Goal: Information Seeking & Learning: Find specific page/section

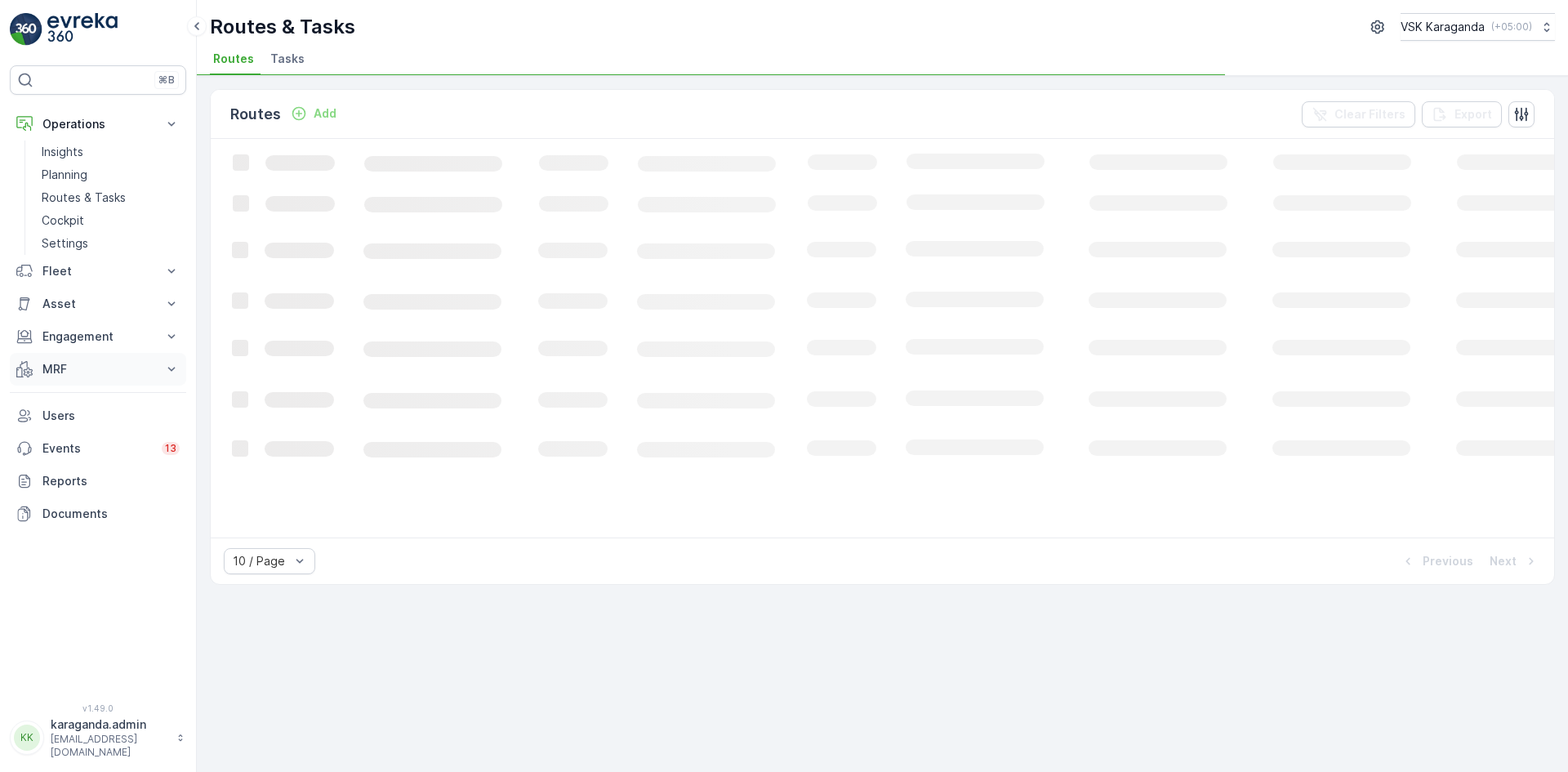
click at [59, 371] on p "MRF" at bounding box center [98, 369] width 111 height 16
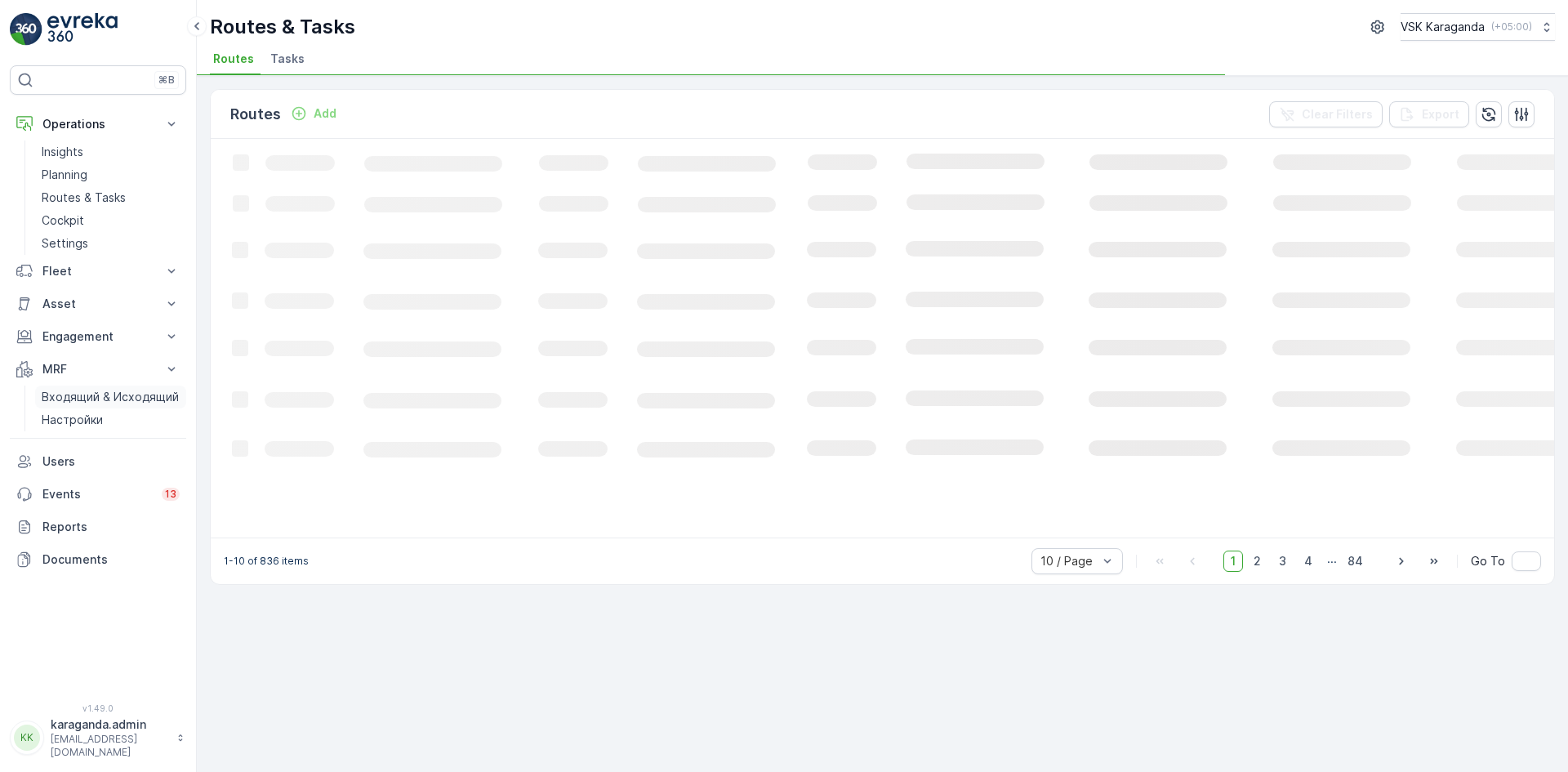
click at [59, 403] on p "Входящий & Исходящий" at bounding box center [110, 397] width 137 height 16
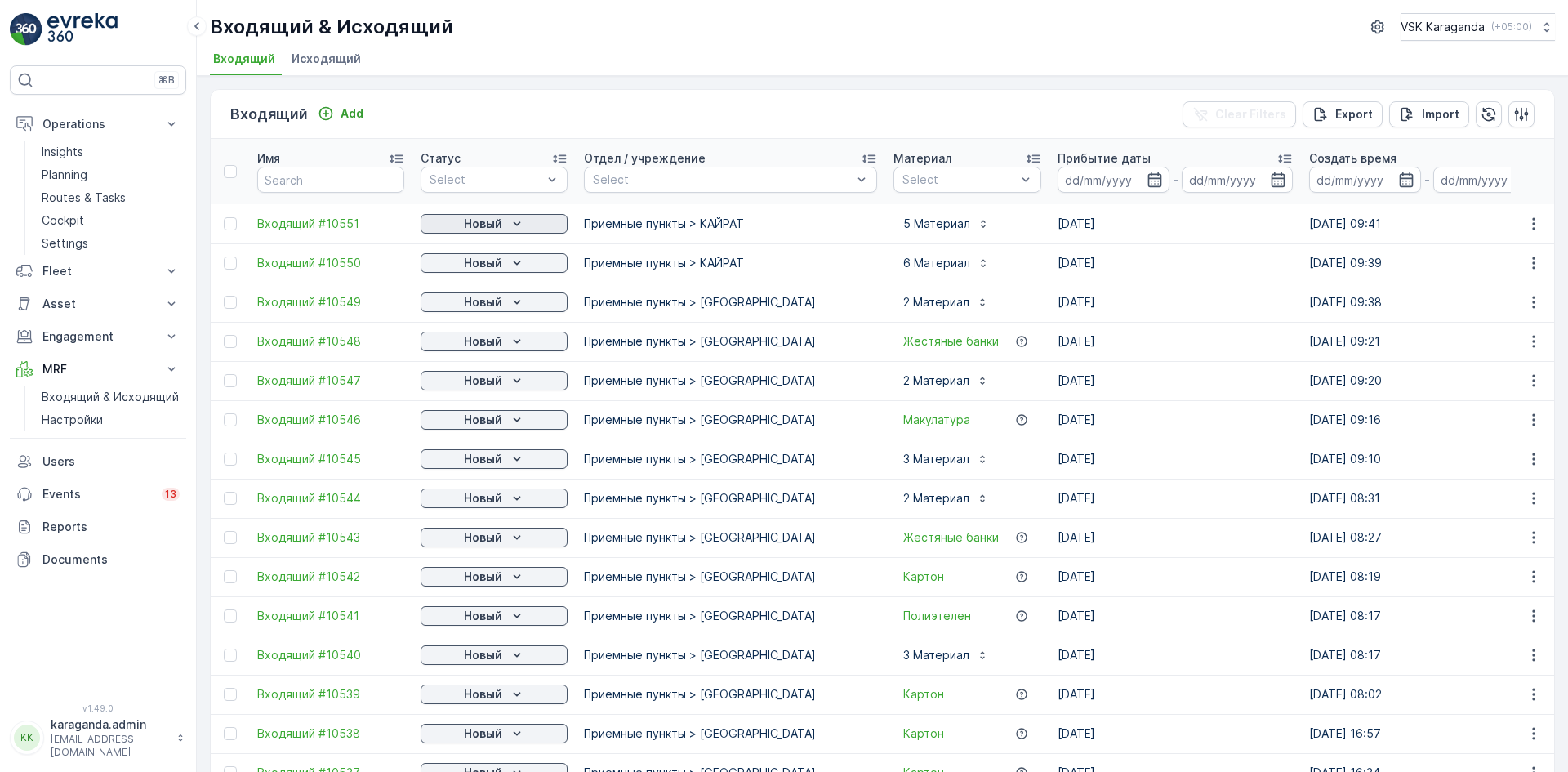
click at [491, 226] on p "Новый" at bounding box center [483, 224] width 38 height 16
click at [476, 269] on span "подтвердить" at bounding box center [468, 271] width 76 height 16
click at [486, 264] on p "Новый" at bounding box center [483, 263] width 38 height 16
click at [480, 306] on span "подтвердить" at bounding box center [468, 310] width 76 height 16
click at [489, 308] on p "Новый" at bounding box center [483, 302] width 38 height 16
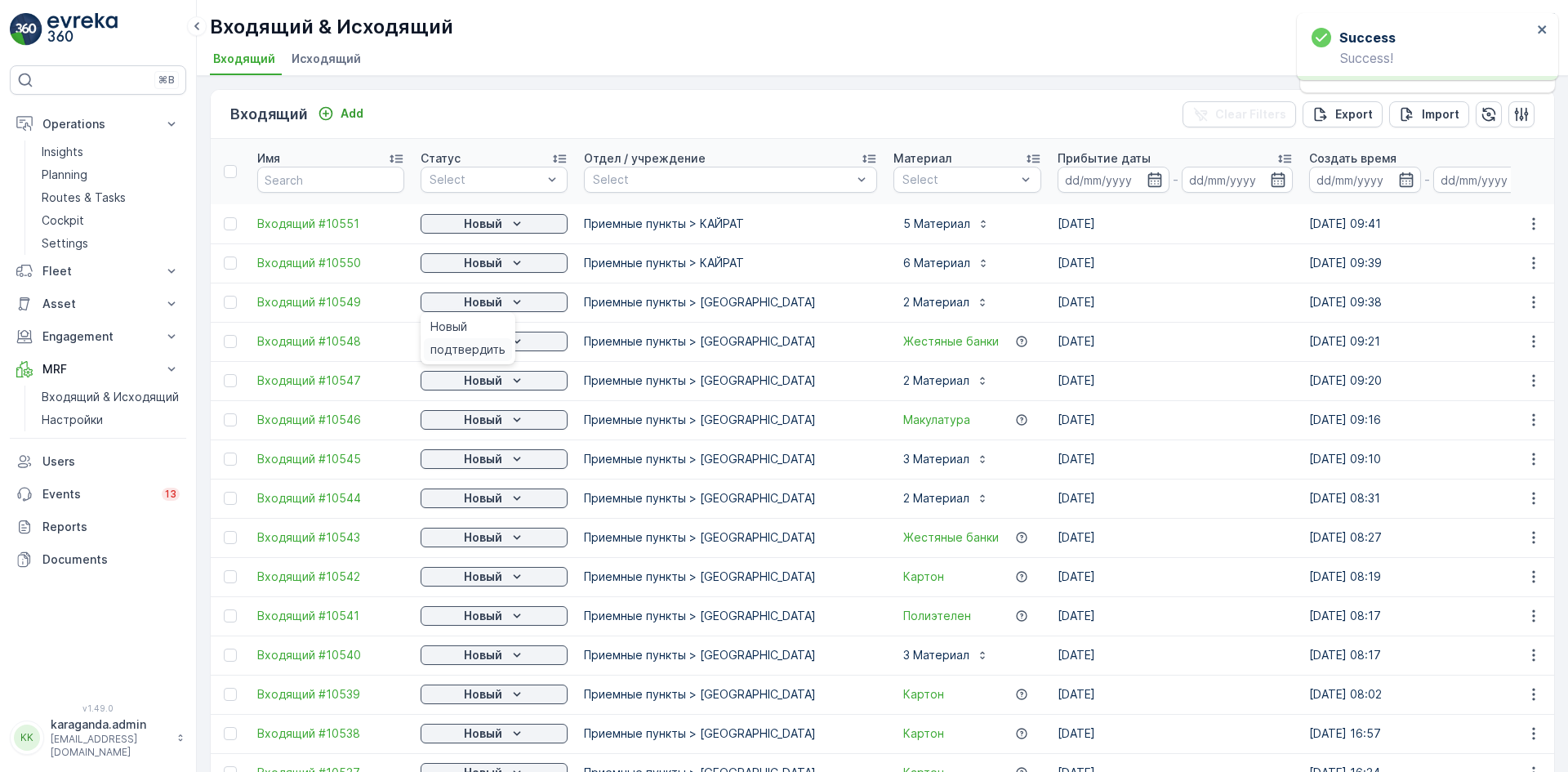
click at [489, 342] on span "подтвердить" at bounding box center [468, 350] width 76 height 16
click at [495, 336] on p "Новый" at bounding box center [483, 341] width 38 height 16
click at [486, 385] on span "подтвердить" at bounding box center [468, 389] width 76 height 16
click at [473, 425] on span "подтвердить" at bounding box center [468, 428] width 76 height 16
click at [473, 430] on div "Новый" at bounding box center [494, 419] width 147 height 23
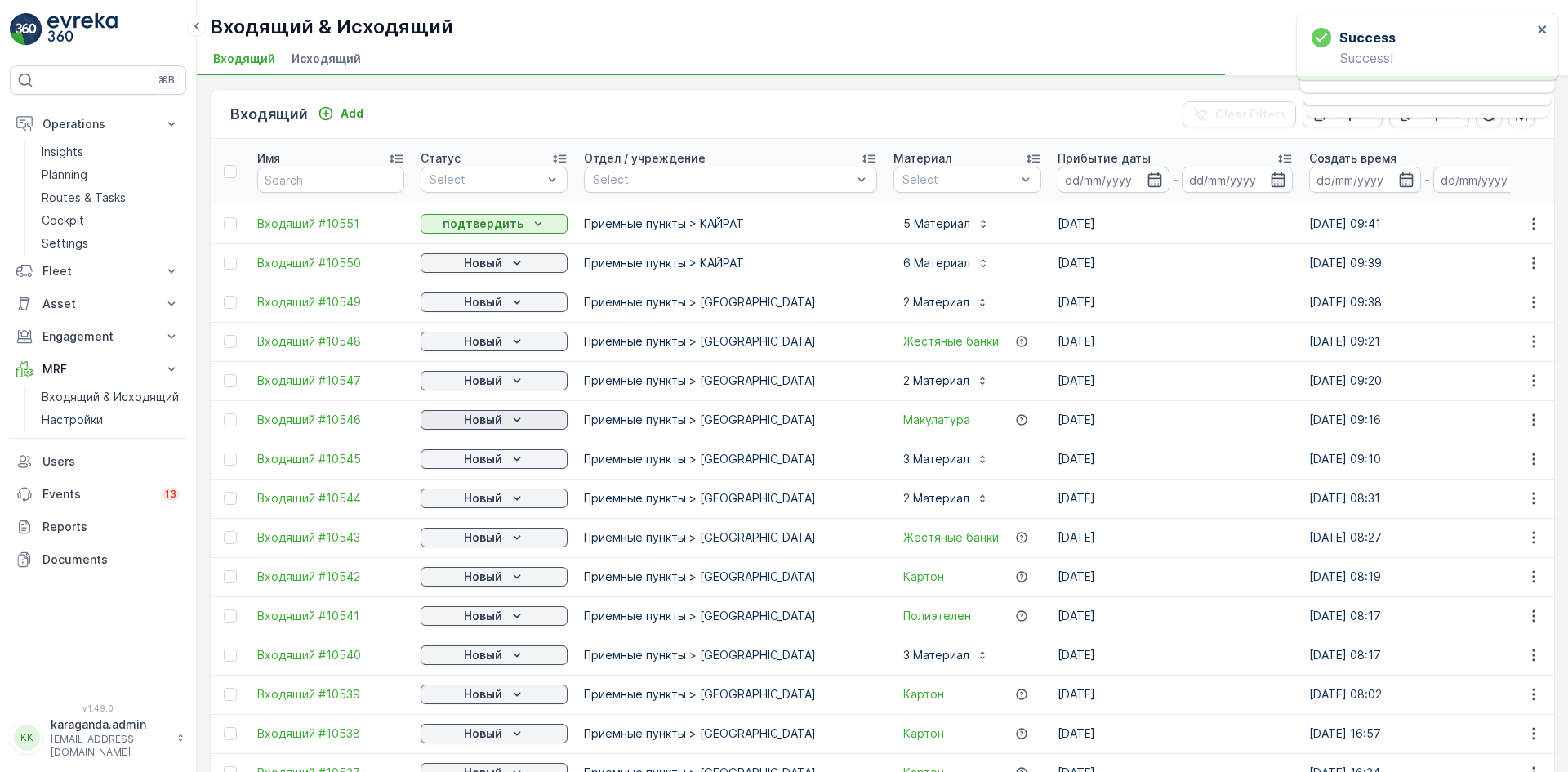
drag, startPoint x: 473, startPoint y: 416, endPoint x: 473, endPoint y: 425, distance: 9.0
click at [473, 416] on p "Новый" at bounding box center [483, 420] width 38 height 16
click at [473, 459] on p "Новый" at bounding box center [483, 459] width 38 height 16
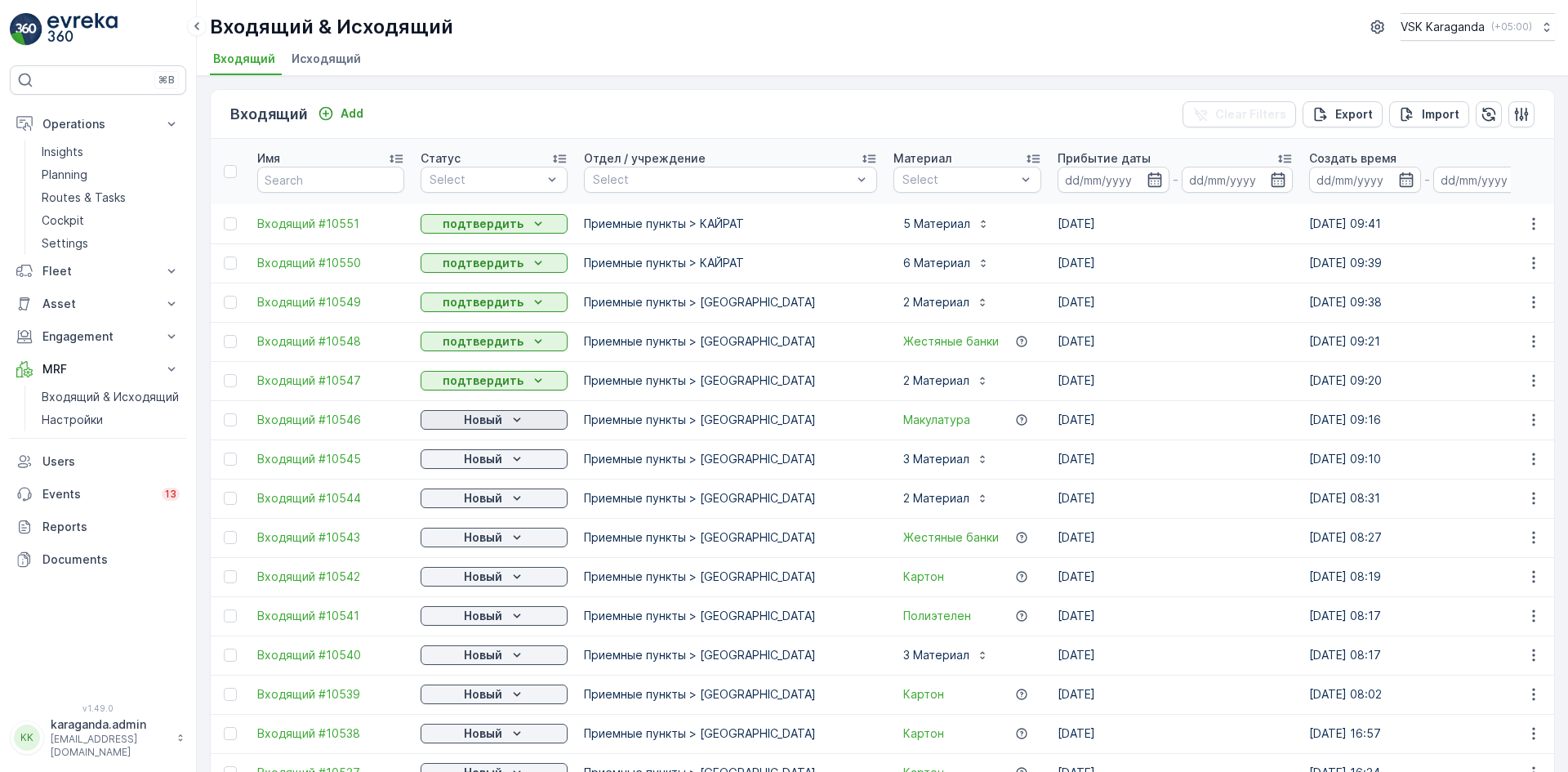
click at [483, 417] on p "Новый" at bounding box center [483, 420] width 38 height 16
click at [466, 463] on span "подтвердить" at bounding box center [468, 467] width 76 height 16
click at [475, 462] on p "Новый" at bounding box center [483, 459] width 38 height 16
click at [478, 501] on span "подтвердить" at bounding box center [468, 506] width 76 height 16
click at [495, 500] on p "Новый" at bounding box center [483, 498] width 38 height 16
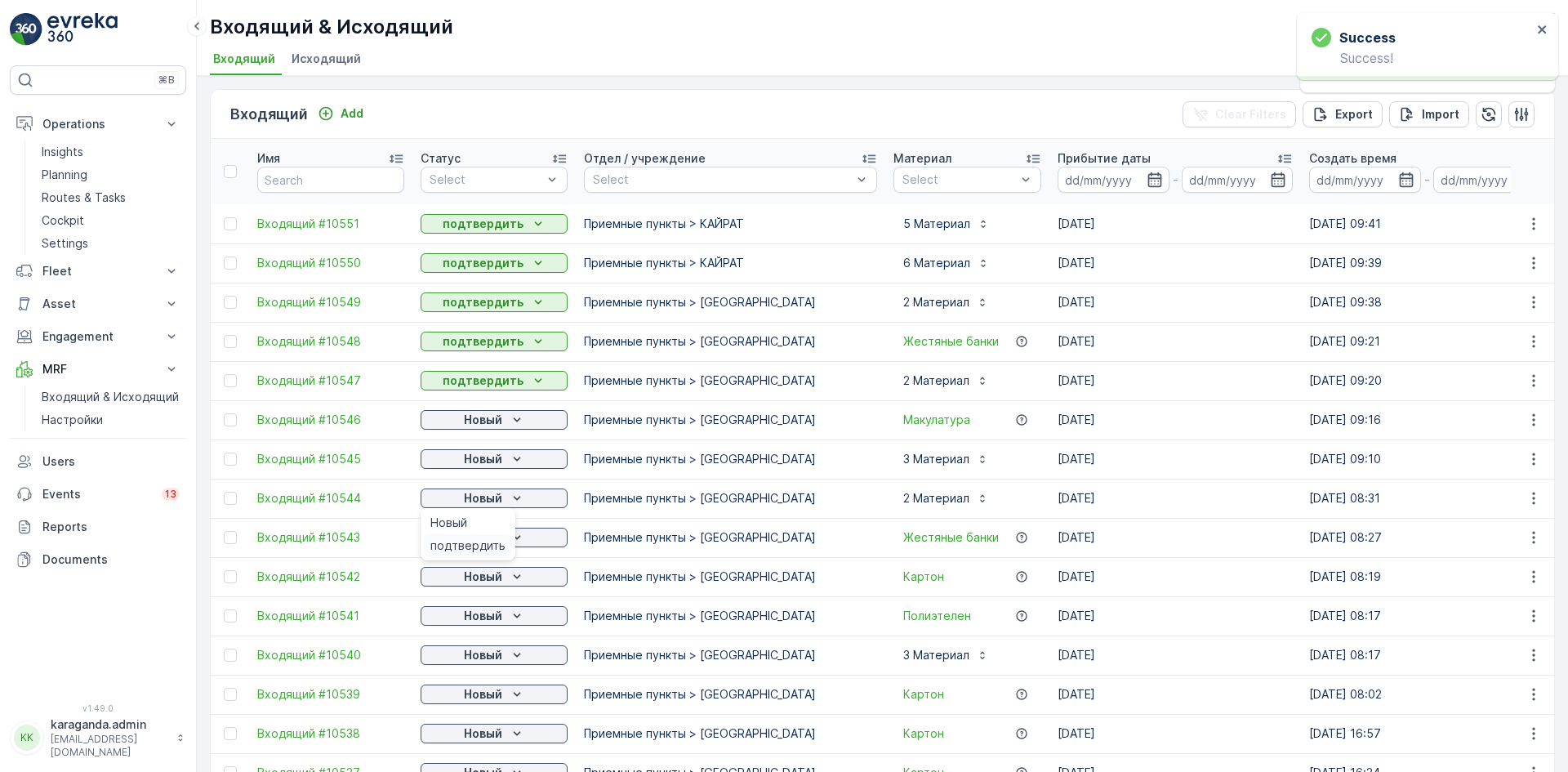
click at [487, 543] on span "подтвердить" at bounding box center [468, 545] width 76 height 16
click at [496, 540] on p "Новый" at bounding box center [483, 537] width 38 height 16
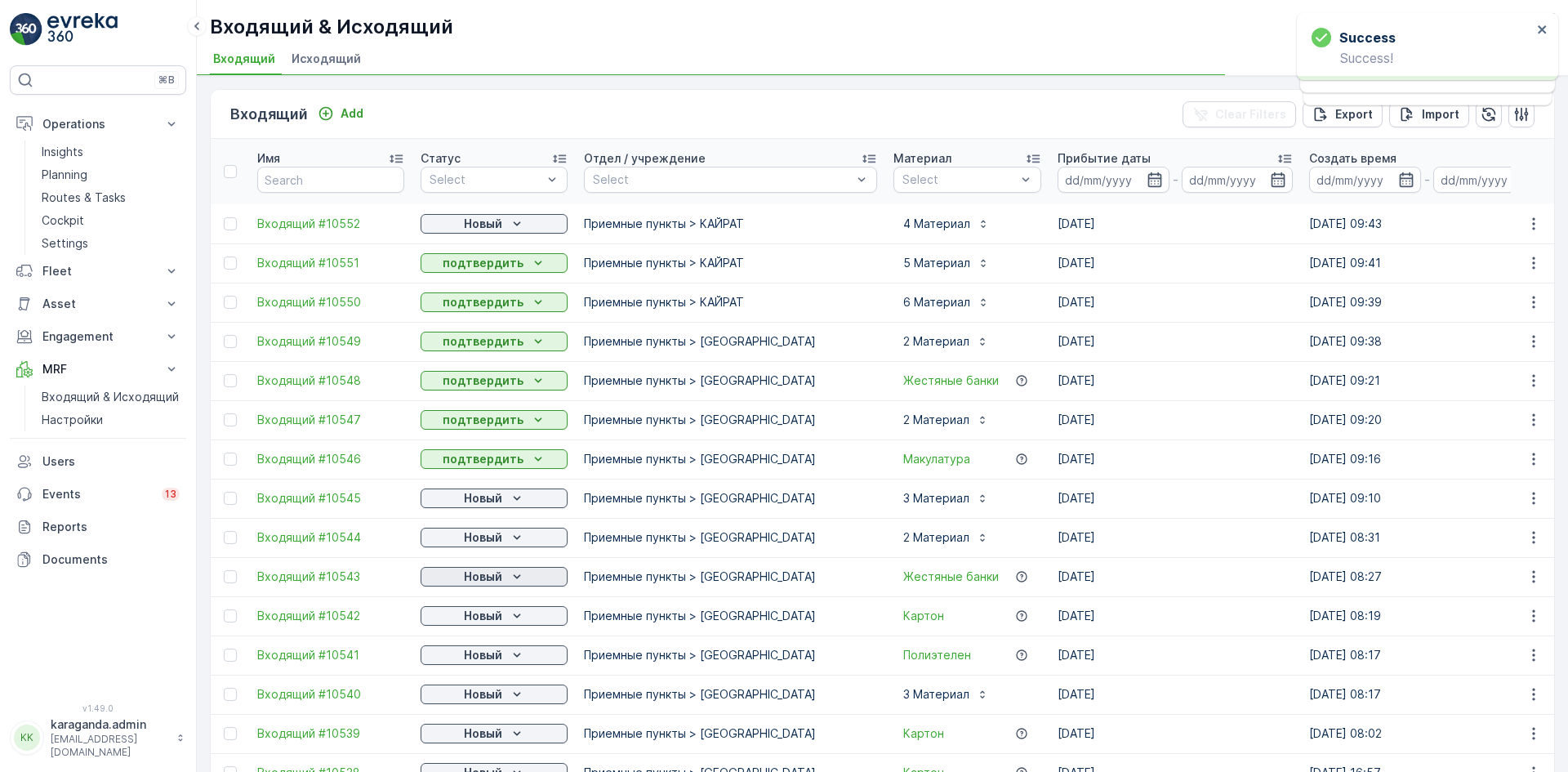
click at [504, 578] on div "Новый" at bounding box center [494, 576] width 134 height 16
drag, startPoint x: 511, startPoint y: 571, endPoint x: 501, endPoint y: 619, distance: 49.0
click at [512, 573] on icon "Новый" at bounding box center [517, 576] width 16 height 16
click at [493, 657] on span "подтвердить" at bounding box center [468, 663] width 76 height 16
click at [511, 214] on button "Новый" at bounding box center [494, 224] width 147 height 20
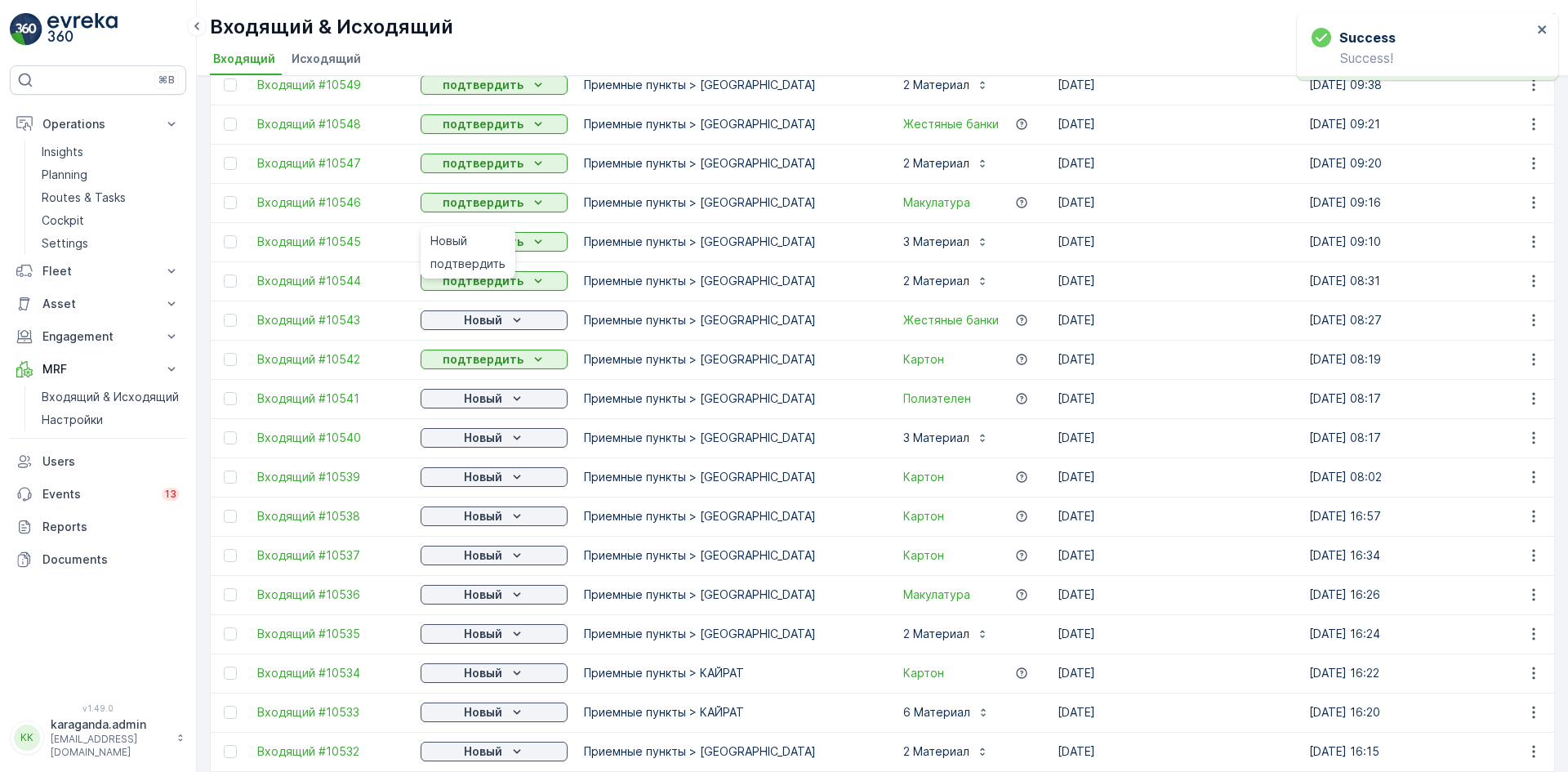
scroll to position [327, 0]
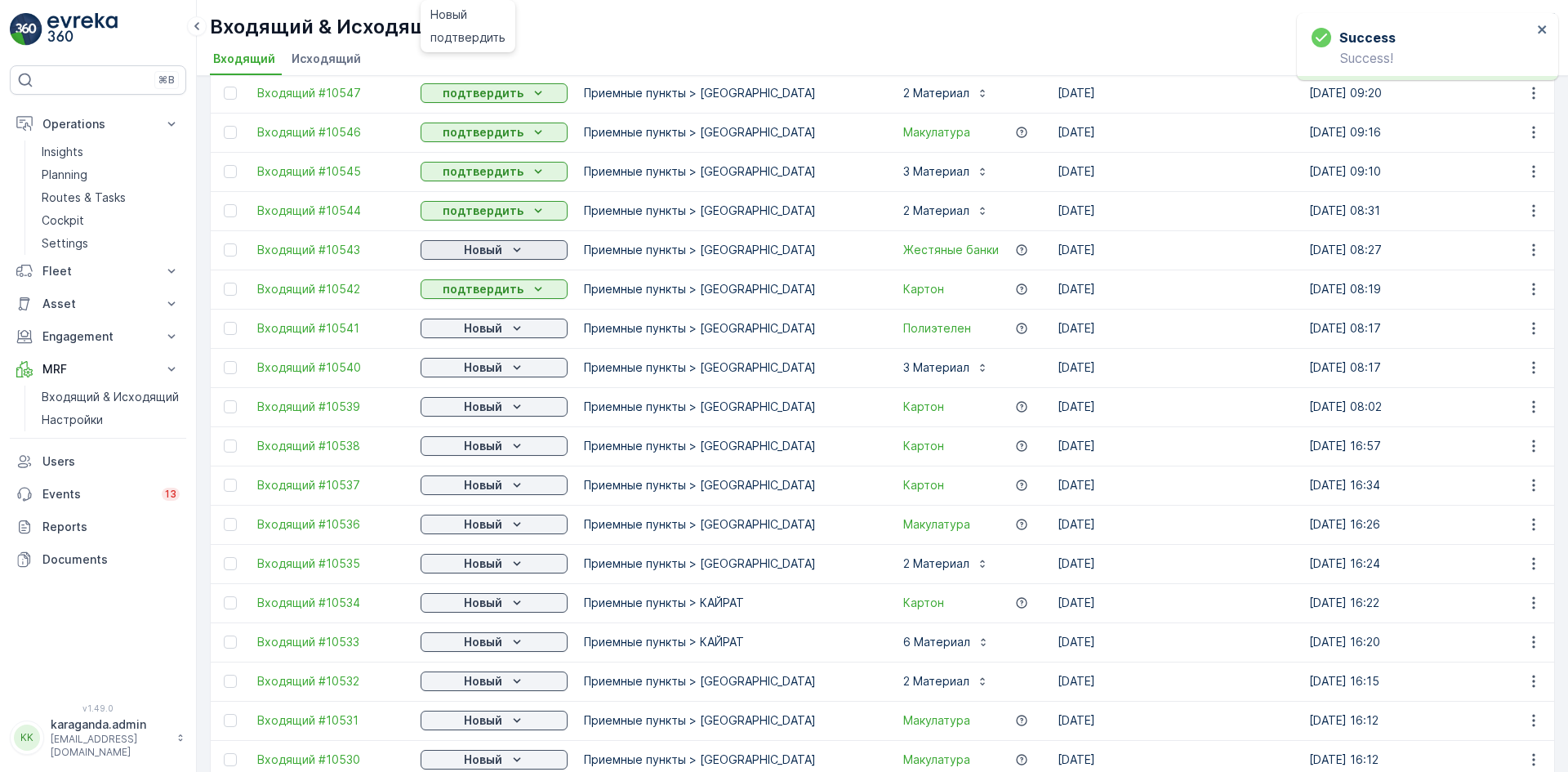
click at [504, 250] on div "Новый" at bounding box center [494, 249] width 134 height 16
click at [484, 292] on span "подтвердить" at bounding box center [468, 298] width 76 height 16
click at [484, 324] on p "Новый" at bounding box center [483, 329] width 38 height 16
click at [474, 375] on span "подтвердить" at bounding box center [468, 376] width 76 height 16
click at [475, 376] on button "Новый" at bounding box center [494, 368] width 147 height 20
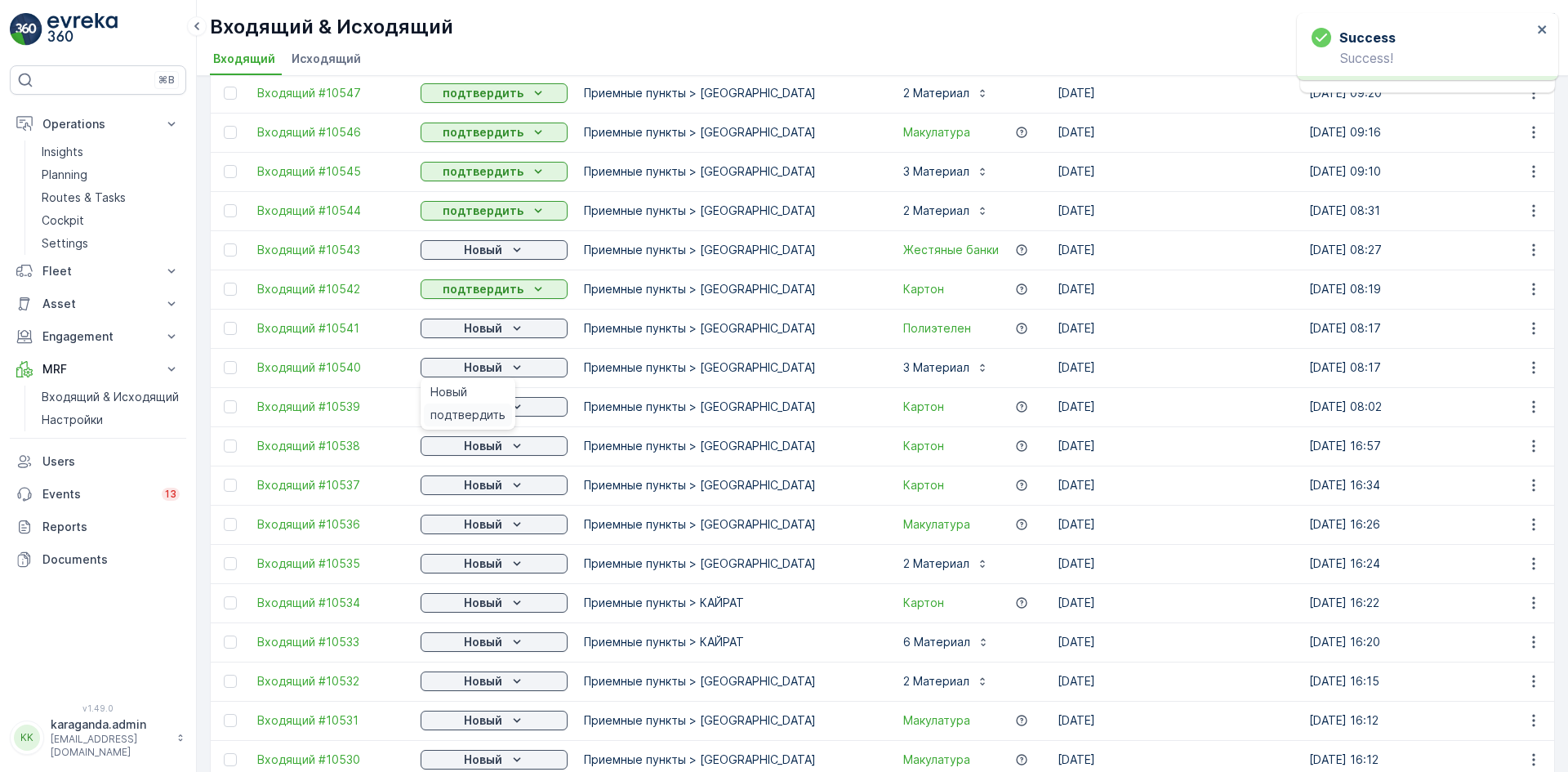
click at [473, 414] on span "подтвердить" at bounding box center [468, 415] width 76 height 16
click at [487, 442] on div "подтвердить" at bounding box center [468, 453] width 88 height 23
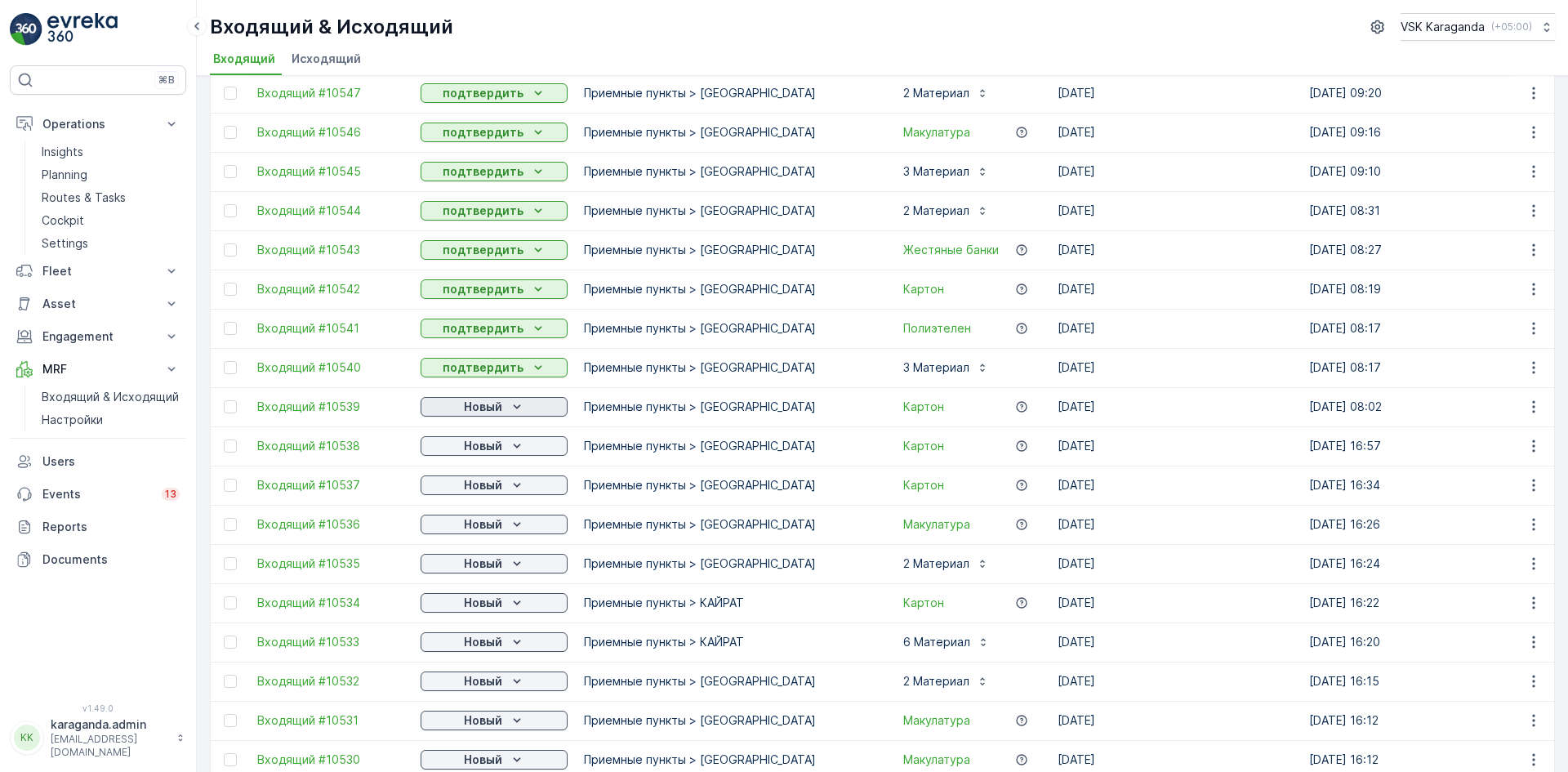
click at [504, 407] on div "Новый" at bounding box center [494, 407] width 134 height 16
click at [485, 449] on span "подтвердить" at bounding box center [468, 454] width 76 height 16
click at [495, 448] on p "Новый" at bounding box center [483, 446] width 38 height 16
click at [488, 493] on span "подтвердить" at bounding box center [468, 493] width 76 height 16
drag, startPoint x: 511, startPoint y: 485, endPoint x: 513, endPoint y: 493, distance: 8.2
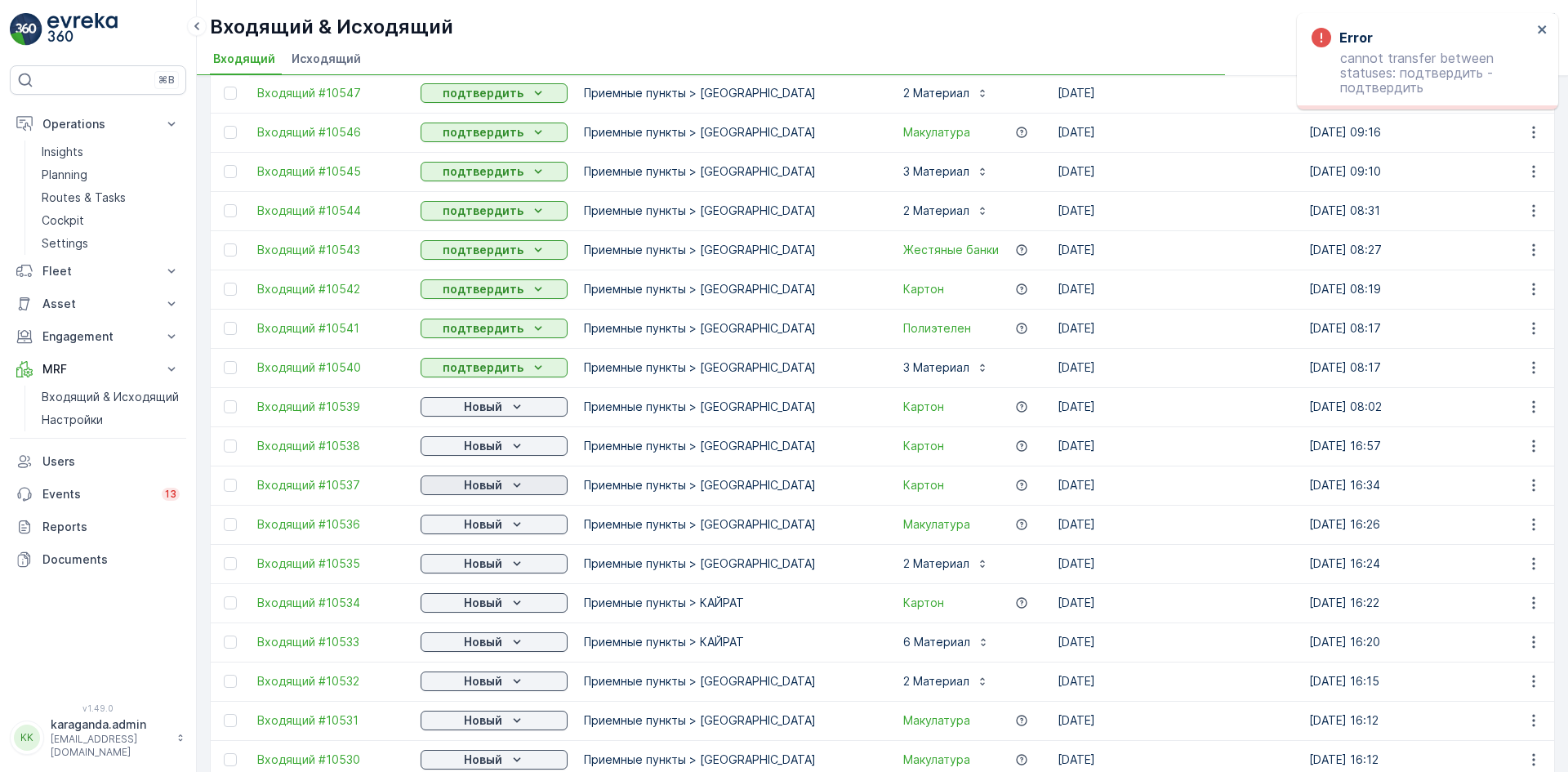
click at [511, 485] on icon "Новый" at bounding box center [517, 485] width 16 height 16
click at [481, 533] on span "подтвердить" at bounding box center [468, 533] width 76 height 16
click at [487, 522] on p "Новый" at bounding box center [483, 524] width 38 height 16
click at [467, 570] on span "подтвердить" at bounding box center [468, 572] width 76 height 16
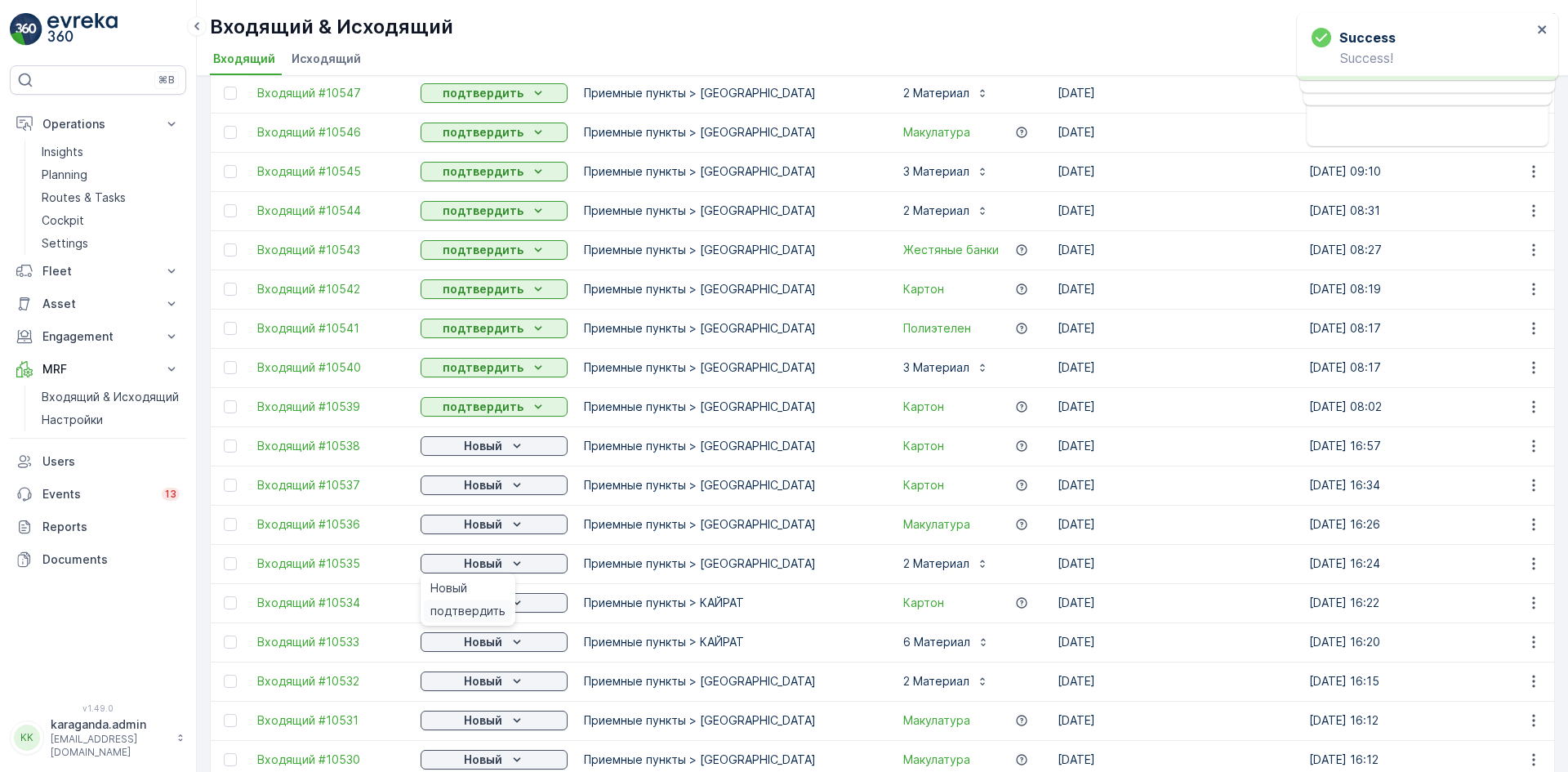
click at [483, 606] on span "подтвердить" at bounding box center [468, 611] width 76 height 16
click at [495, 603] on p "Новый" at bounding box center [483, 603] width 38 height 16
click at [502, 636] on p "Новый" at bounding box center [483, 642] width 38 height 16
click at [480, 681] on span "подтвердить" at bounding box center [468, 689] width 76 height 16
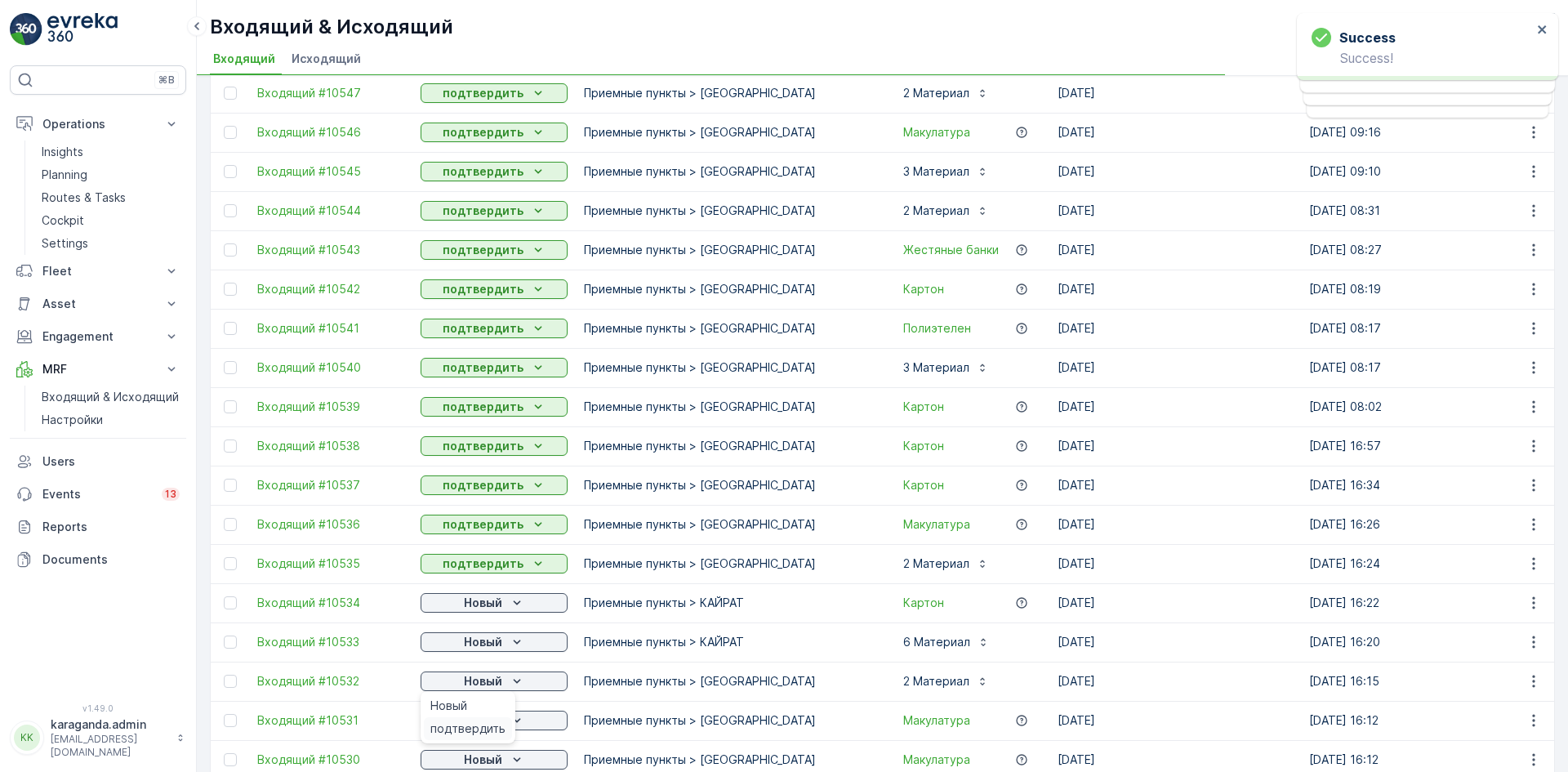
click at [474, 727] on span "подтвердить" at bounding box center [468, 728] width 76 height 16
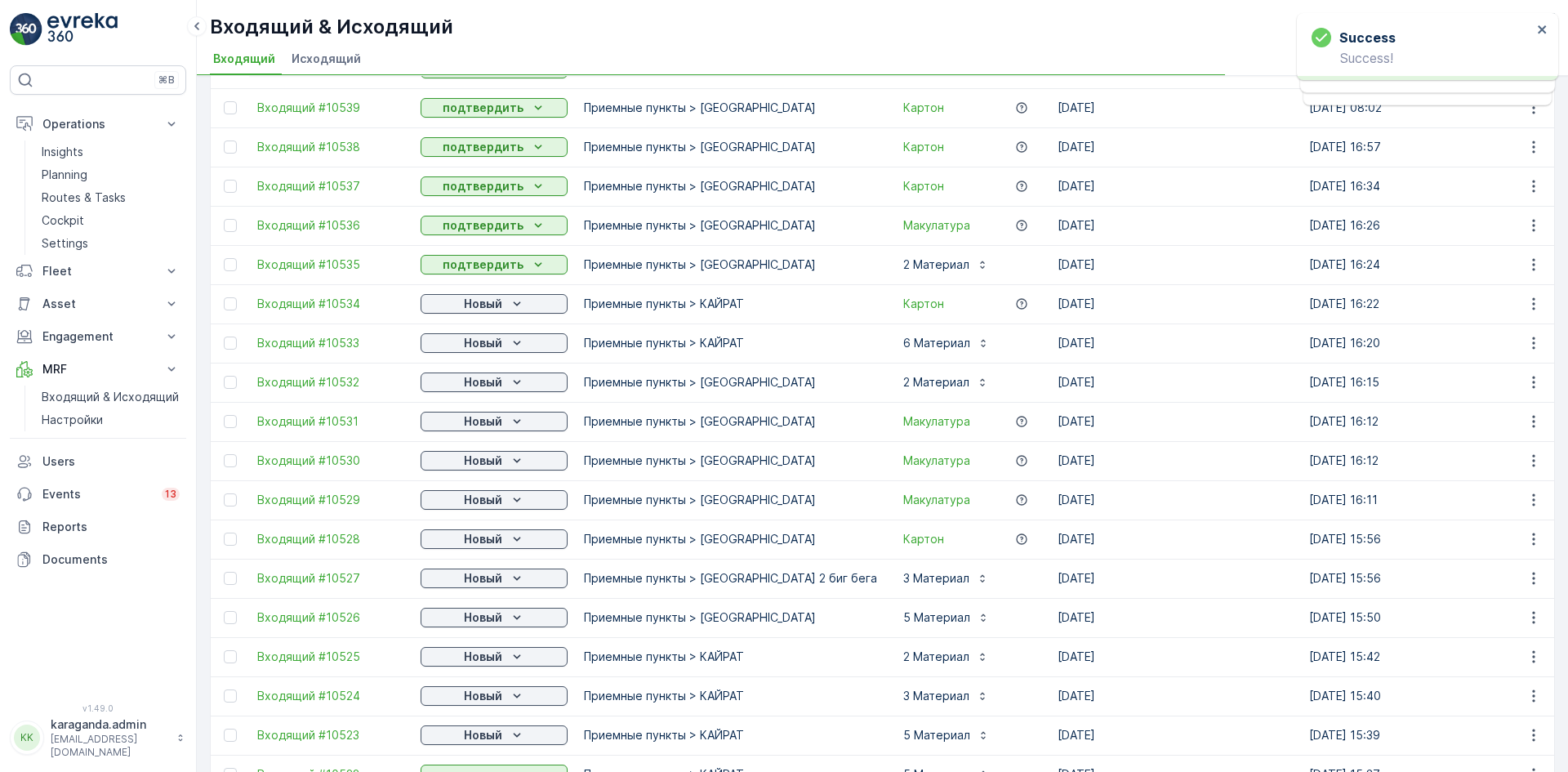
scroll to position [654, 0]
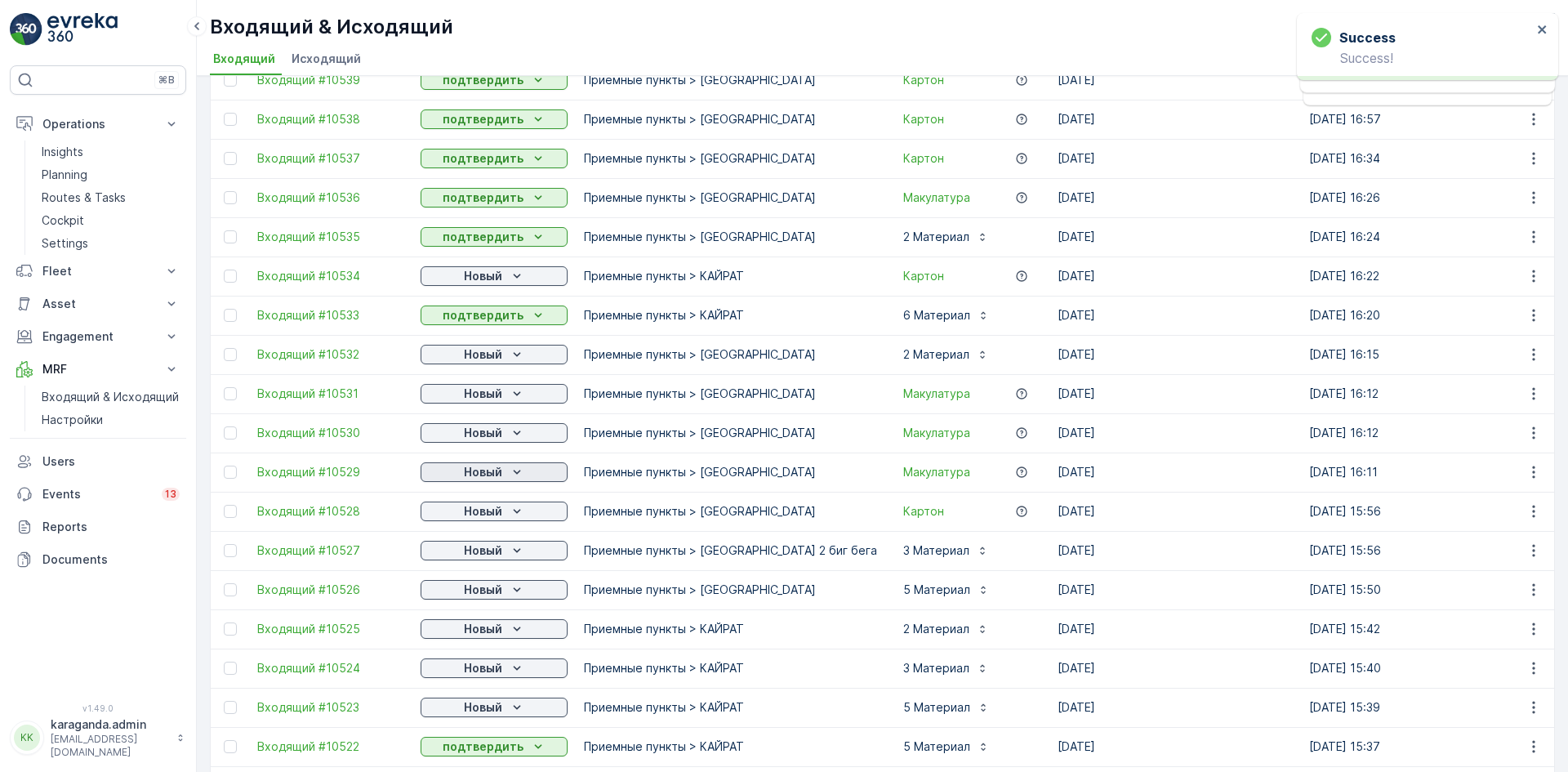
click at [497, 477] on p "Новый" at bounding box center [483, 472] width 38 height 16
click at [486, 519] on span "подтвердить" at bounding box center [468, 519] width 76 height 16
click at [491, 511] on p "Новый" at bounding box center [483, 512] width 38 height 16
click at [489, 562] on span "подтвердить" at bounding box center [468, 559] width 76 height 16
click at [493, 589] on p "Новый" at bounding box center [483, 590] width 38 height 16
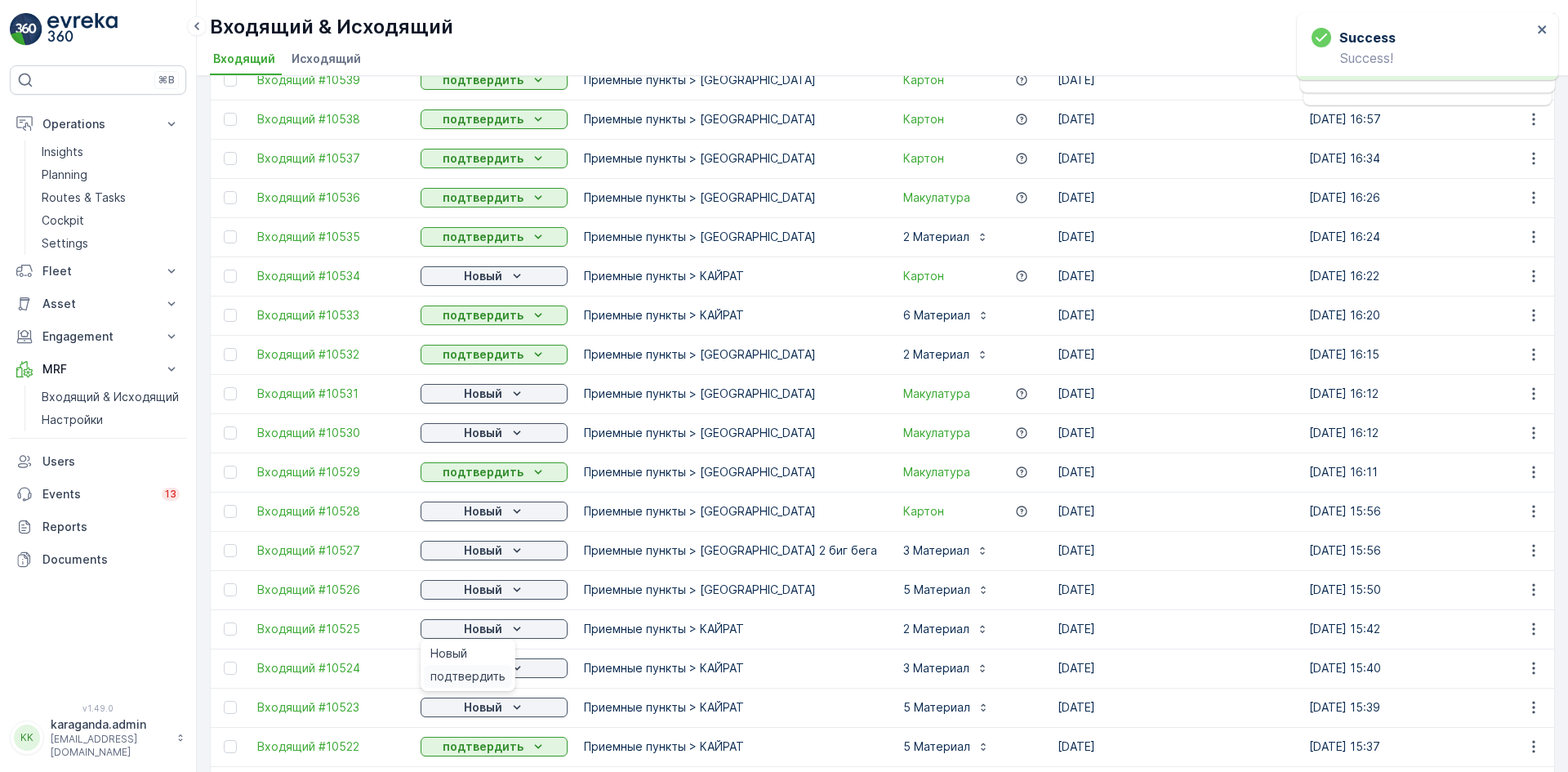
click at [476, 674] on span "подтвердить" at bounding box center [468, 676] width 76 height 16
click at [490, 665] on p "Новый" at bounding box center [483, 668] width 38 height 16
click at [488, 710] on span "подтвердить" at bounding box center [468, 716] width 76 height 16
click at [496, 708] on p "Новый" at bounding box center [483, 707] width 38 height 16
click at [477, 763] on div "подтвердить" at bounding box center [468, 754] width 88 height 23
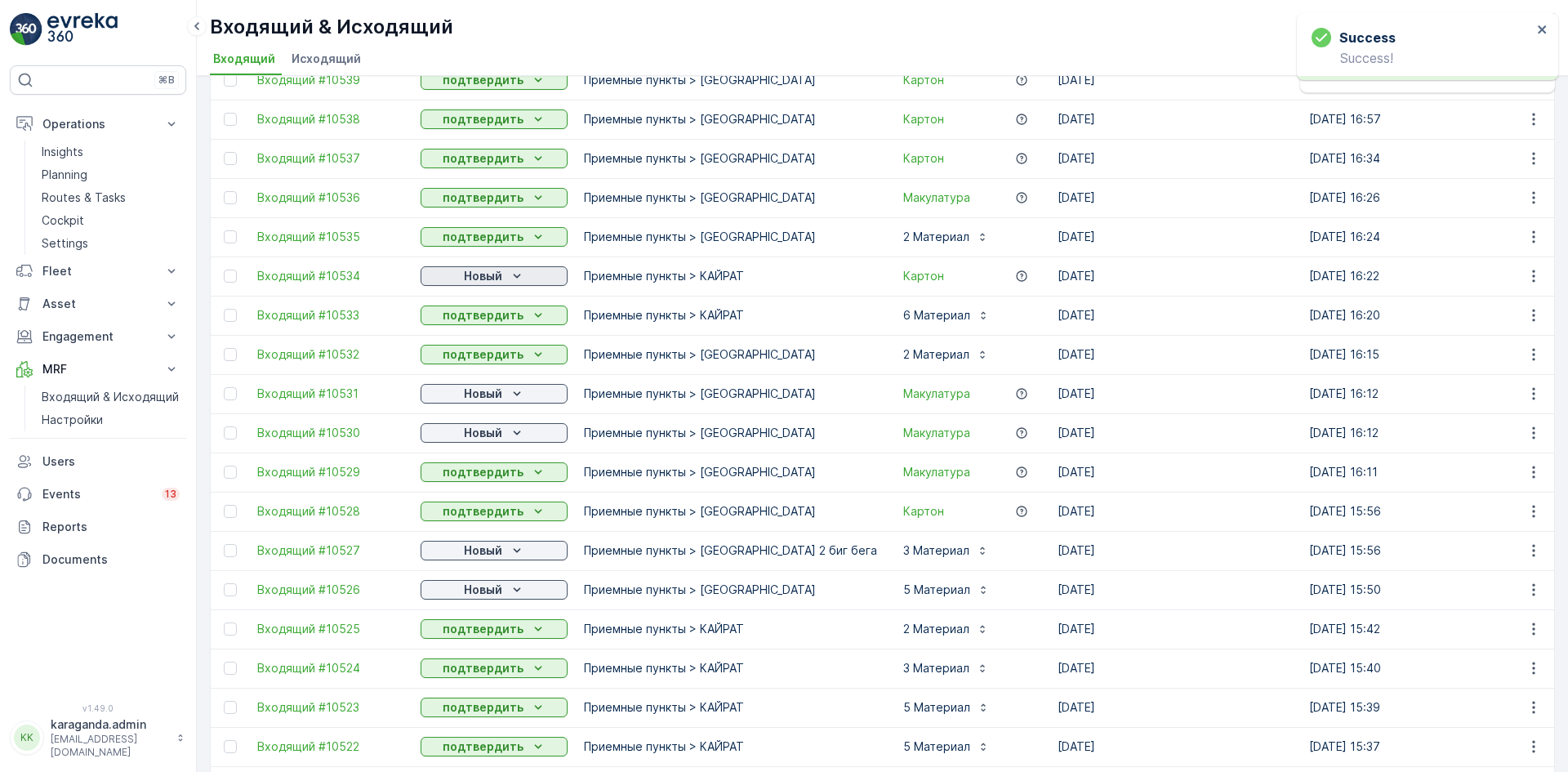
click at [496, 271] on p "Новый" at bounding box center [483, 276] width 38 height 16
click at [470, 329] on span "подтвердить" at bounding box center [468, 323] width 76 height 16
click at [472, 392] on p "Новый" at bounding box center [483, 393] width 38 height 16
click at [448, 447] on span "подтвердить" at bounding box center [468, 441] width 76 height 16
click at [475, 429] on p "Новый" at bounding box center [483, 432] width 38 height 16
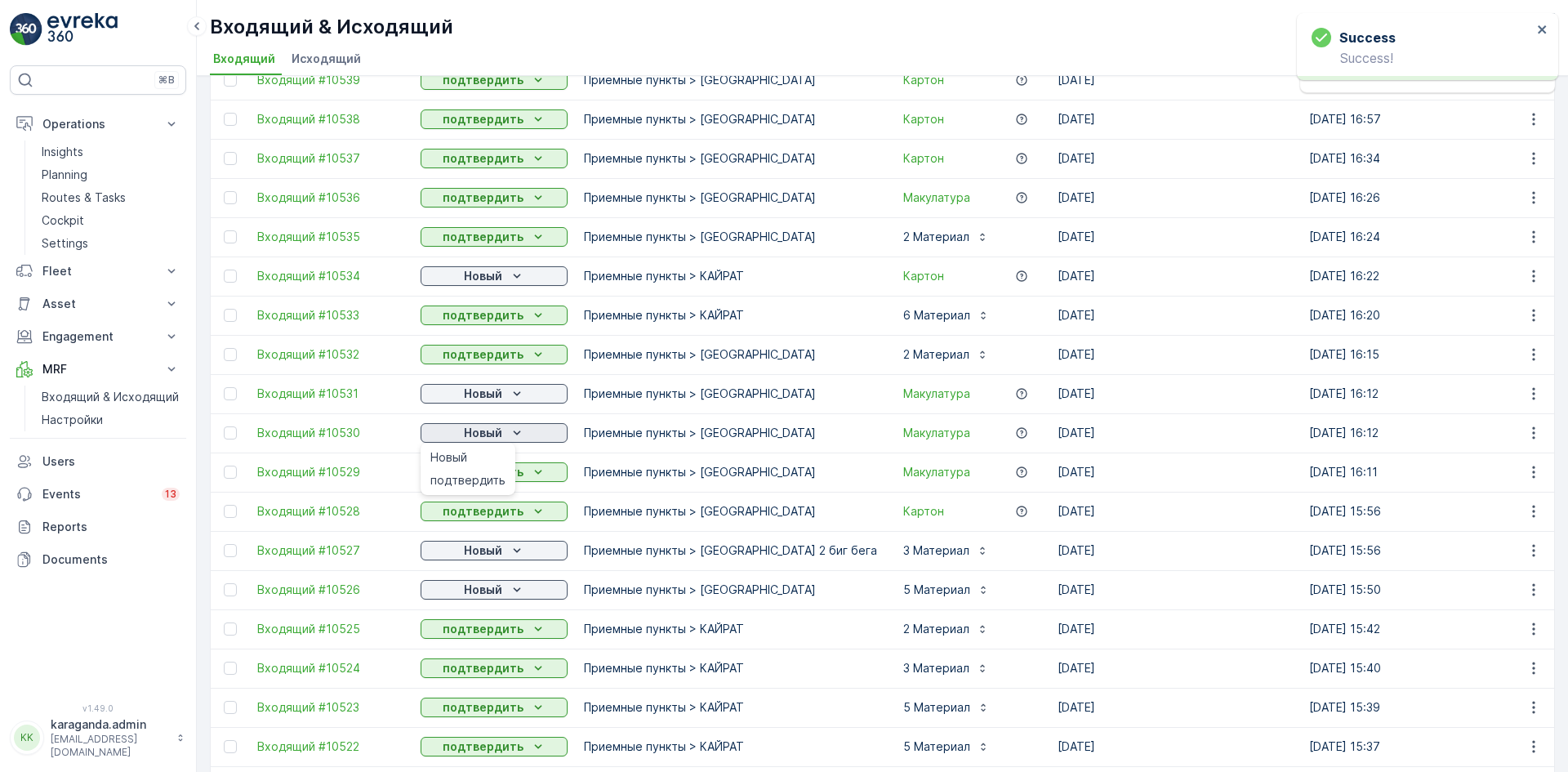
click at [475, 480] on span "подтвердить" at bounding box center [468, 480] width 76 height 16
click at [473, 548] on p "Новый" at bounding box center [483, 551] width 38 height 16
click at [465, 597] on span "подтвердить" at bounding box center [468, 598] width 76 height 16
click at [511, 588] on icon "Новый" at bounding box center [517, 590] width 16 height 16
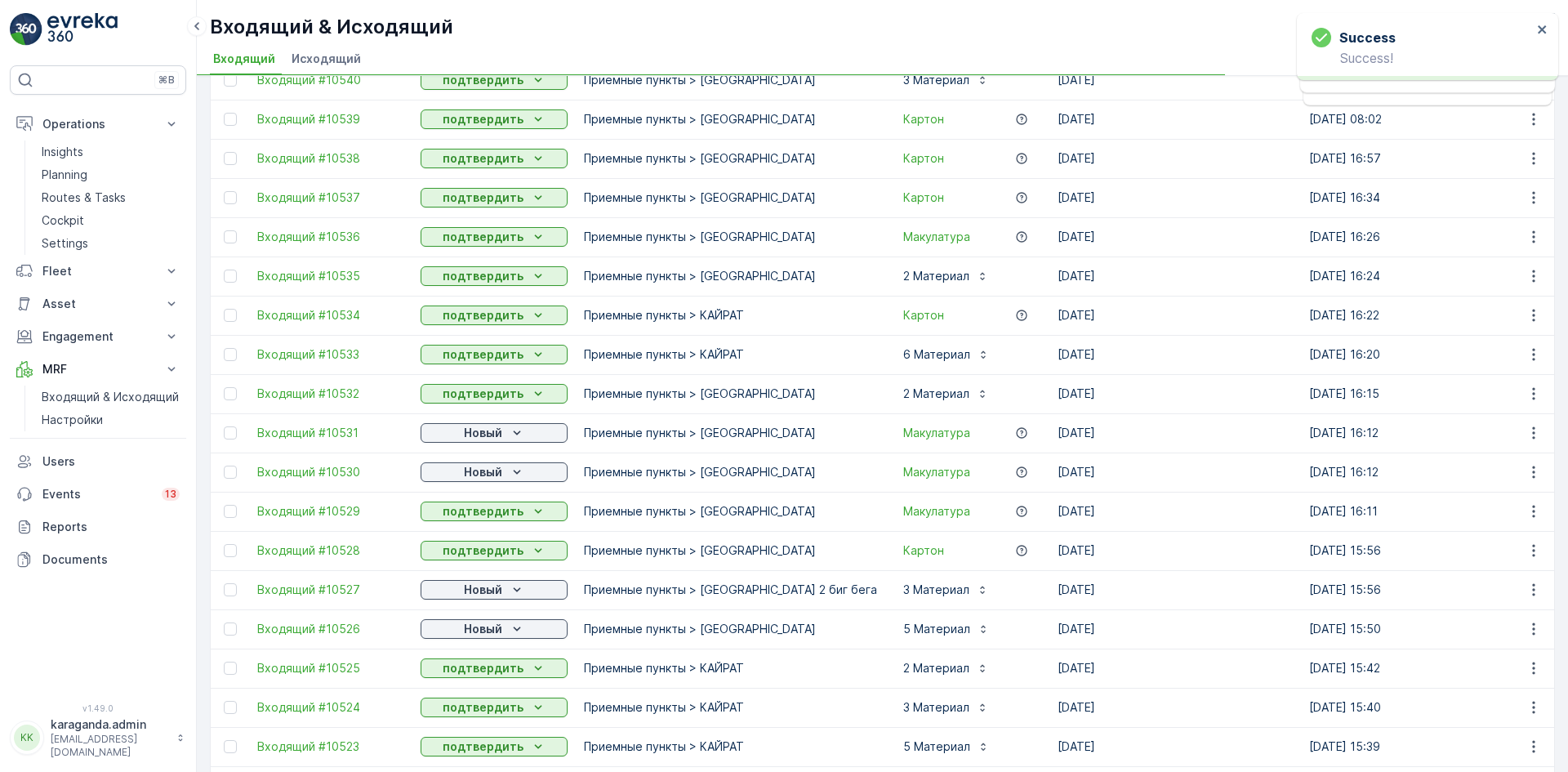
click at [484, 658] on button "подтвердить" at bounding box center [494, 668] width 147 height 20
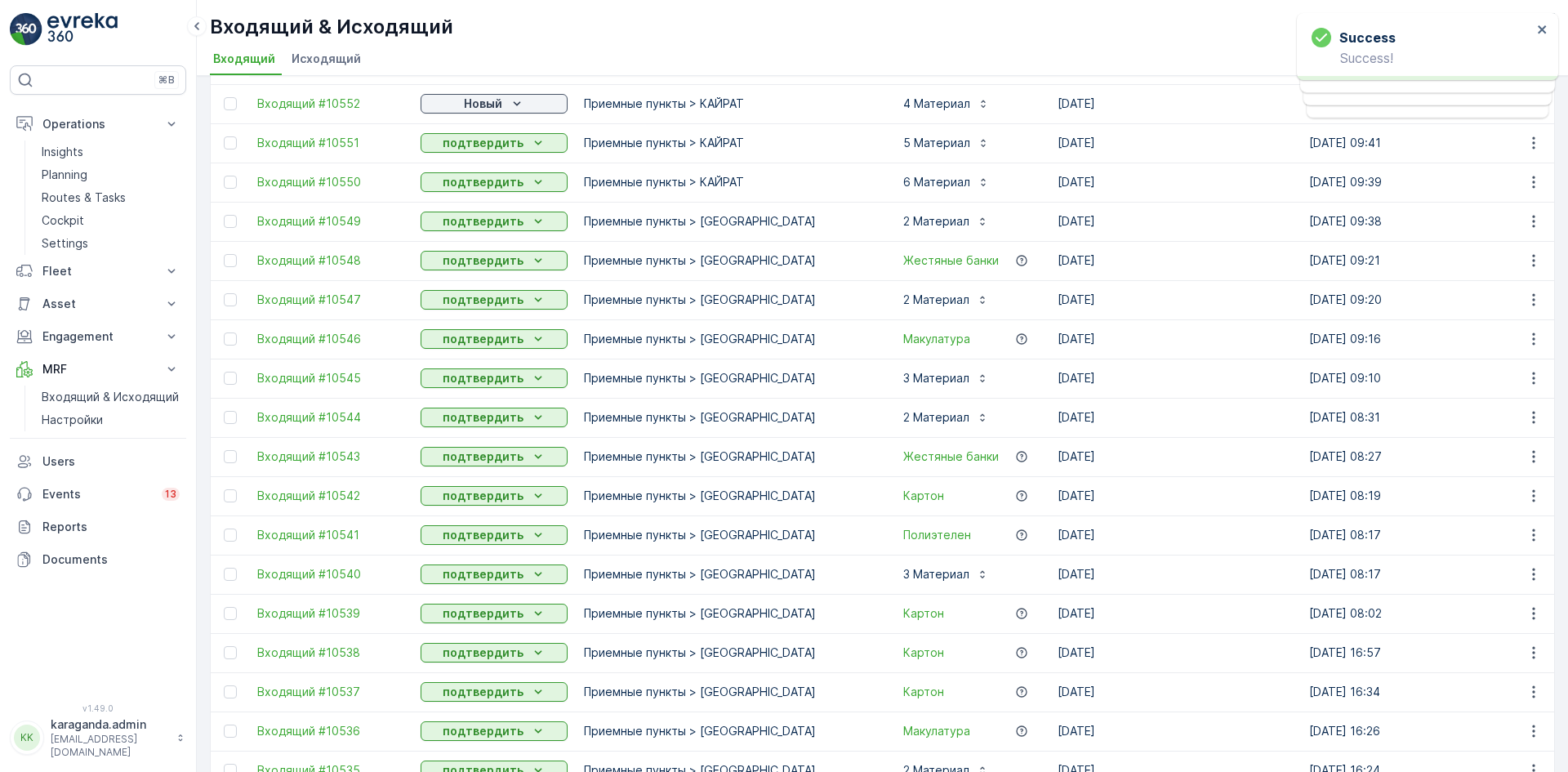
scroll to position [0, 0]
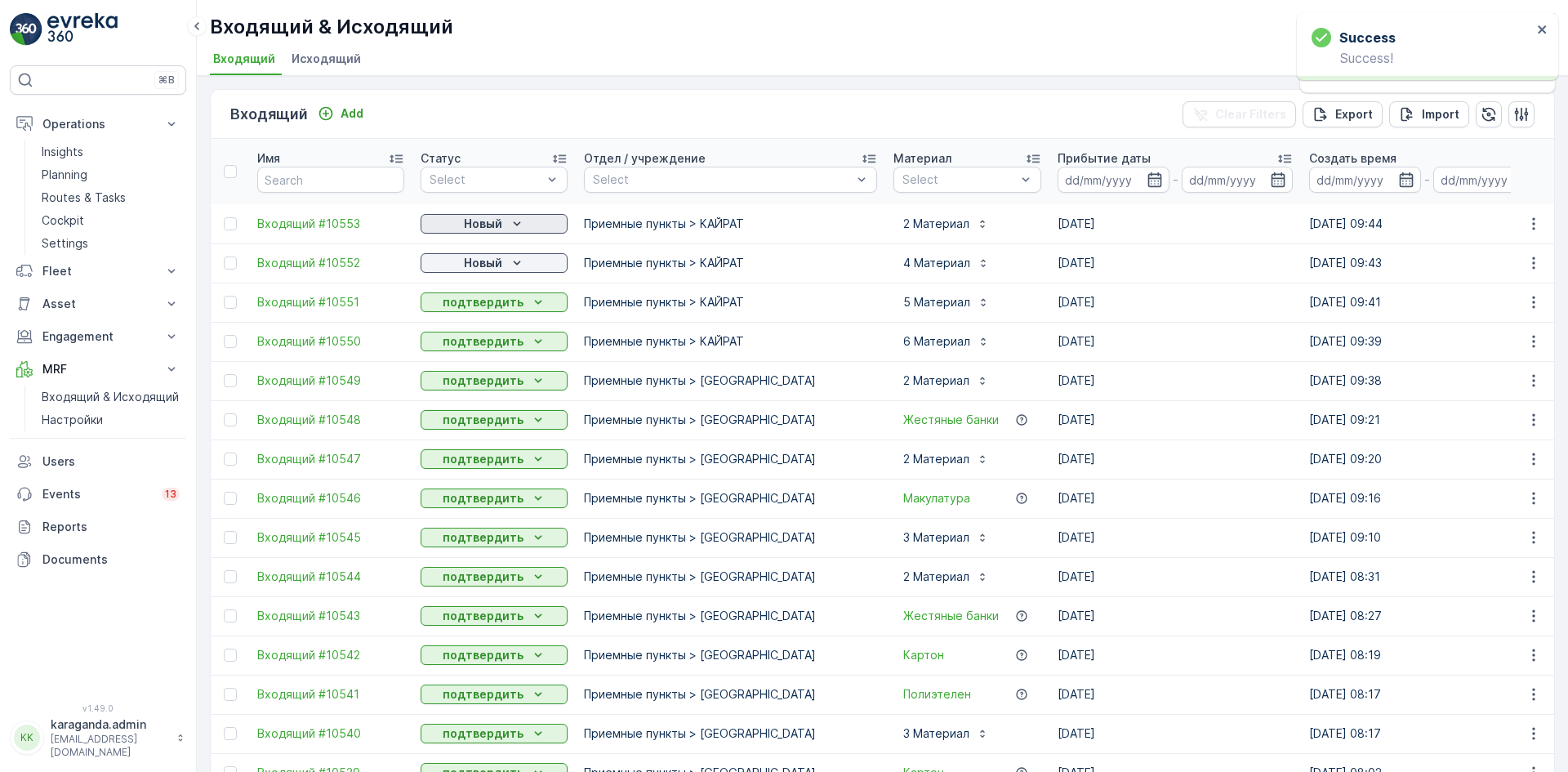
click at [502, 217] on p "Новый" at bounding box center [483, 224] width 38 height 16
click at [483, 274] on span "подтвердить" at bounding box center [468, 271] width 76 height 16
click at [485, 268] on p "Новый" at bounding box center [483, 263] width 38 height 16
drag, startPoint x: 475, startPoint y: 305, endPoint x: 480, endPoint y: 313, distance: 9.4
click at [475, 307] on span "подтвердить" at bounding box center [468, 310] width 76 height 16
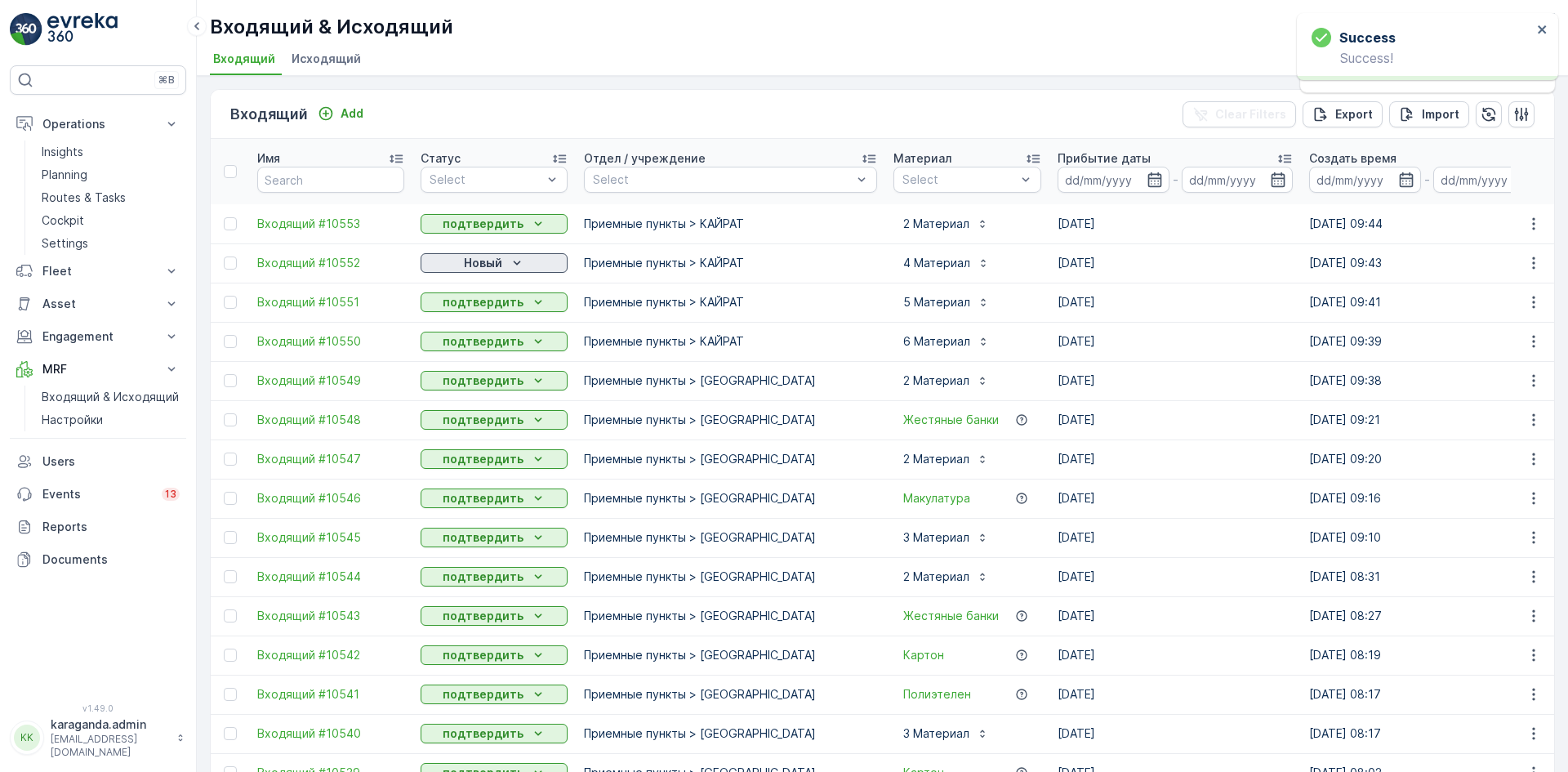
click at [504, 263] on div "Новый" at bounding box center [494, 263] width 134 height 16
click at [479, 297] on div "Новый" at bounding box center [468, 287] width 88 height 23
click at [478, 302] on p "подтвердить" at bounding box center [483, 302] width 81 height 16
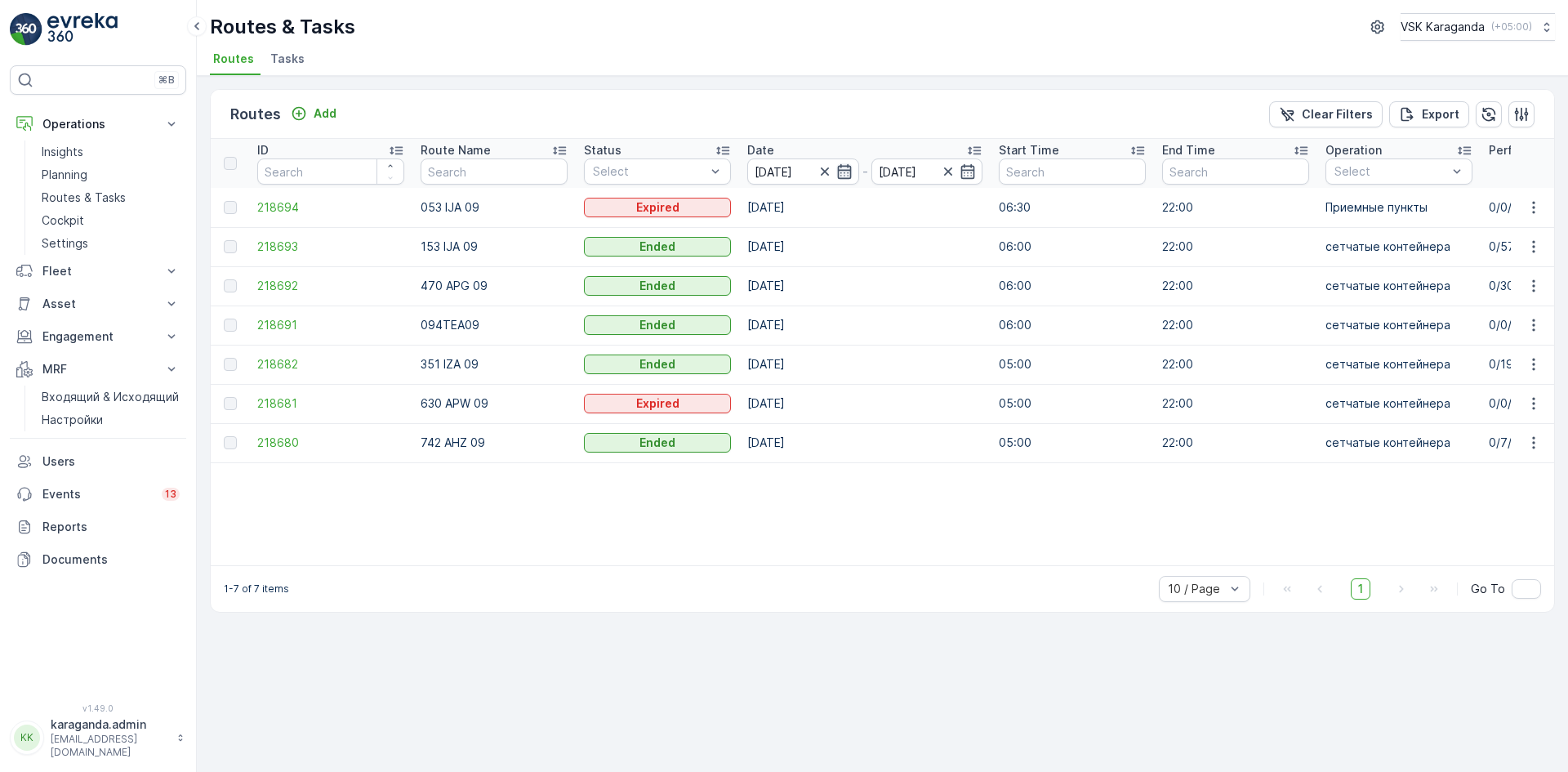
click at [836, 166] on icon "button" at bounding box center [844, 171] width 16 height 16
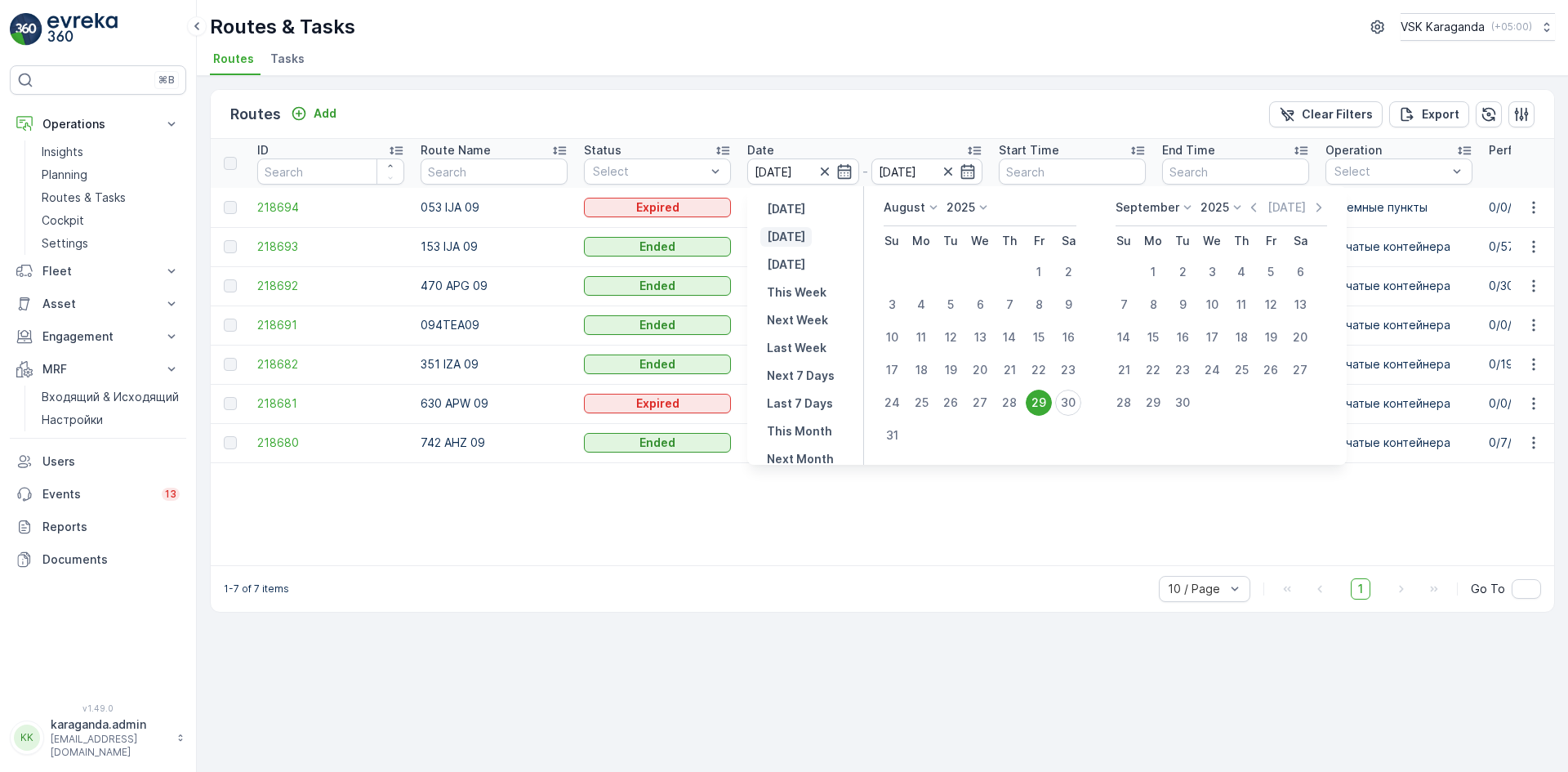
click at [789, 234] on p "[DATE]" at bounding box center [786, 237] width 38 height 16
type input "[DATE]"
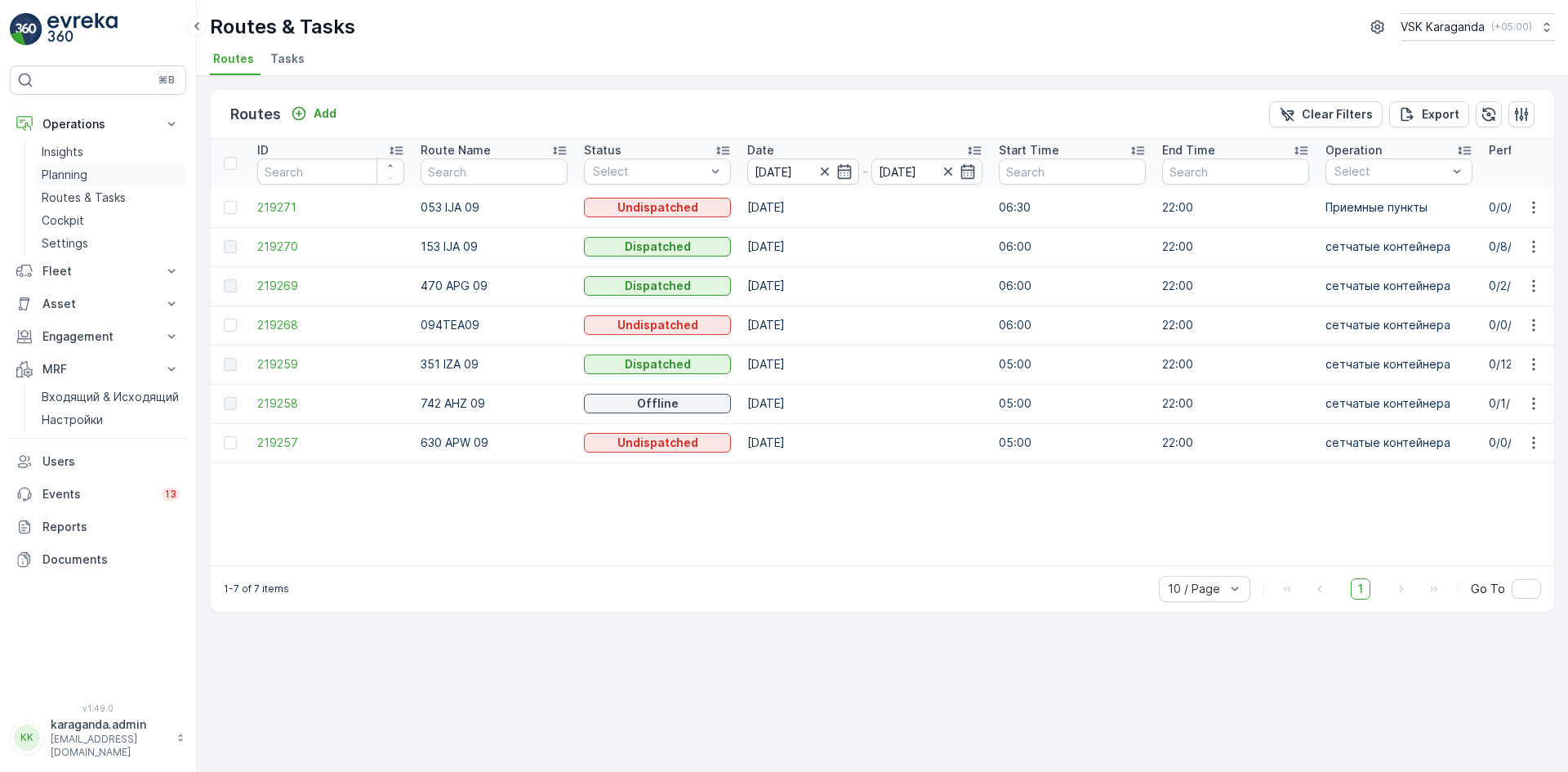
click at [63, 173] on p "Planning" at bounding box center [65, 175] width 46 height 16
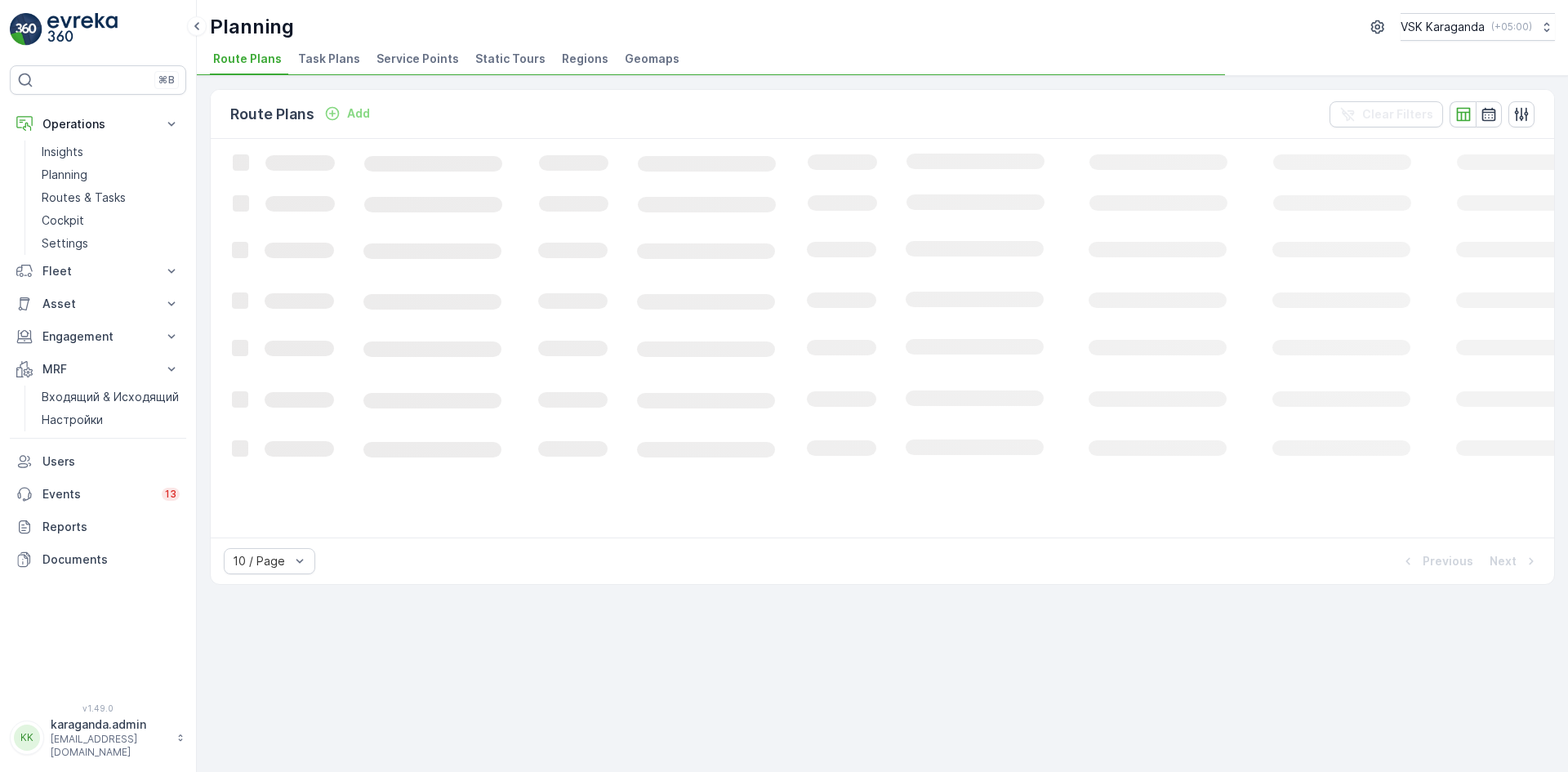
click at [402, 60] on span "Service Points" at bounding box center [417, 59] width 83 height 16
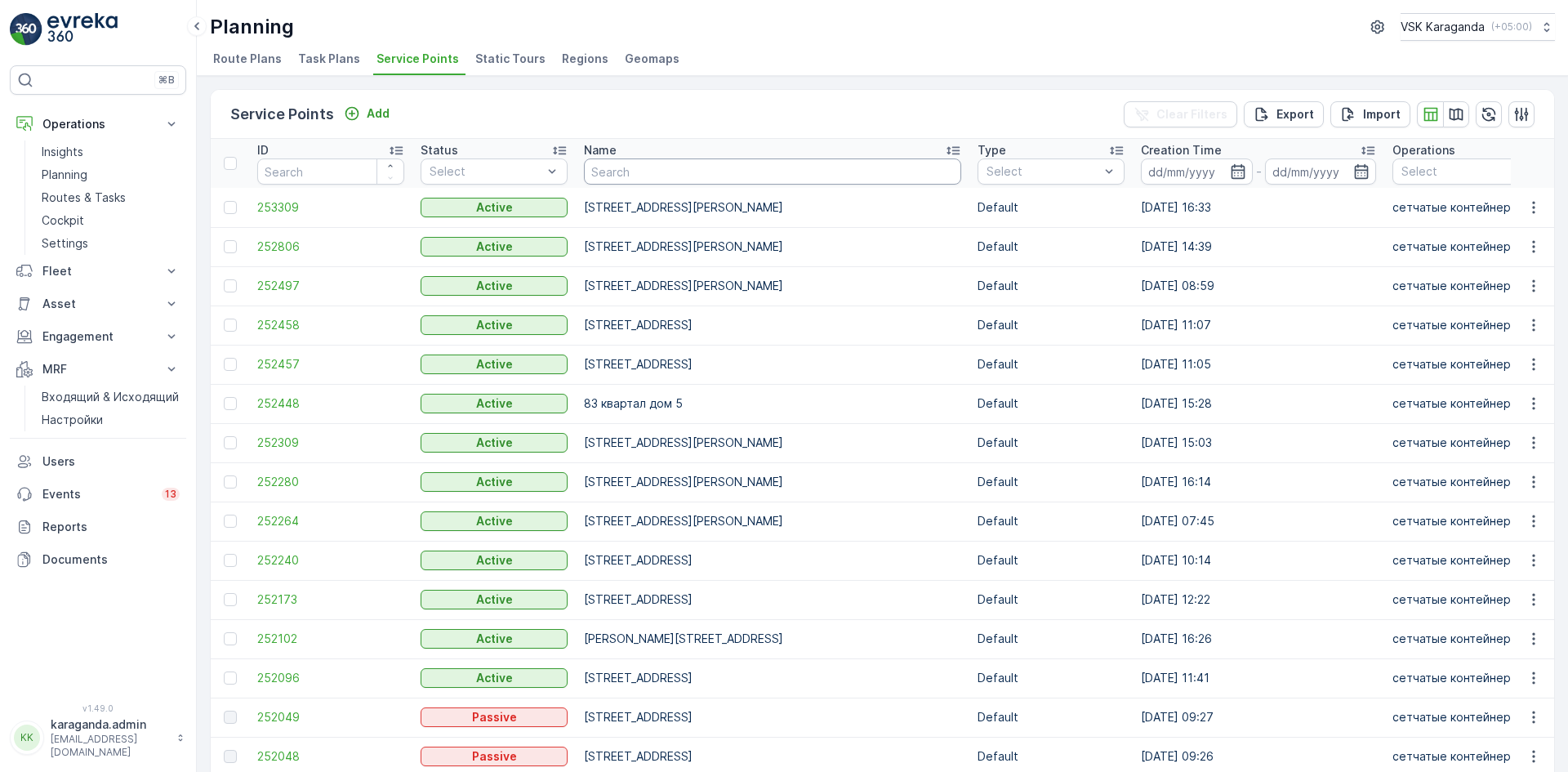
click at [611, 175] on input "text" at bounding box center [772, 171] width 377 height 26
type input "ерме"
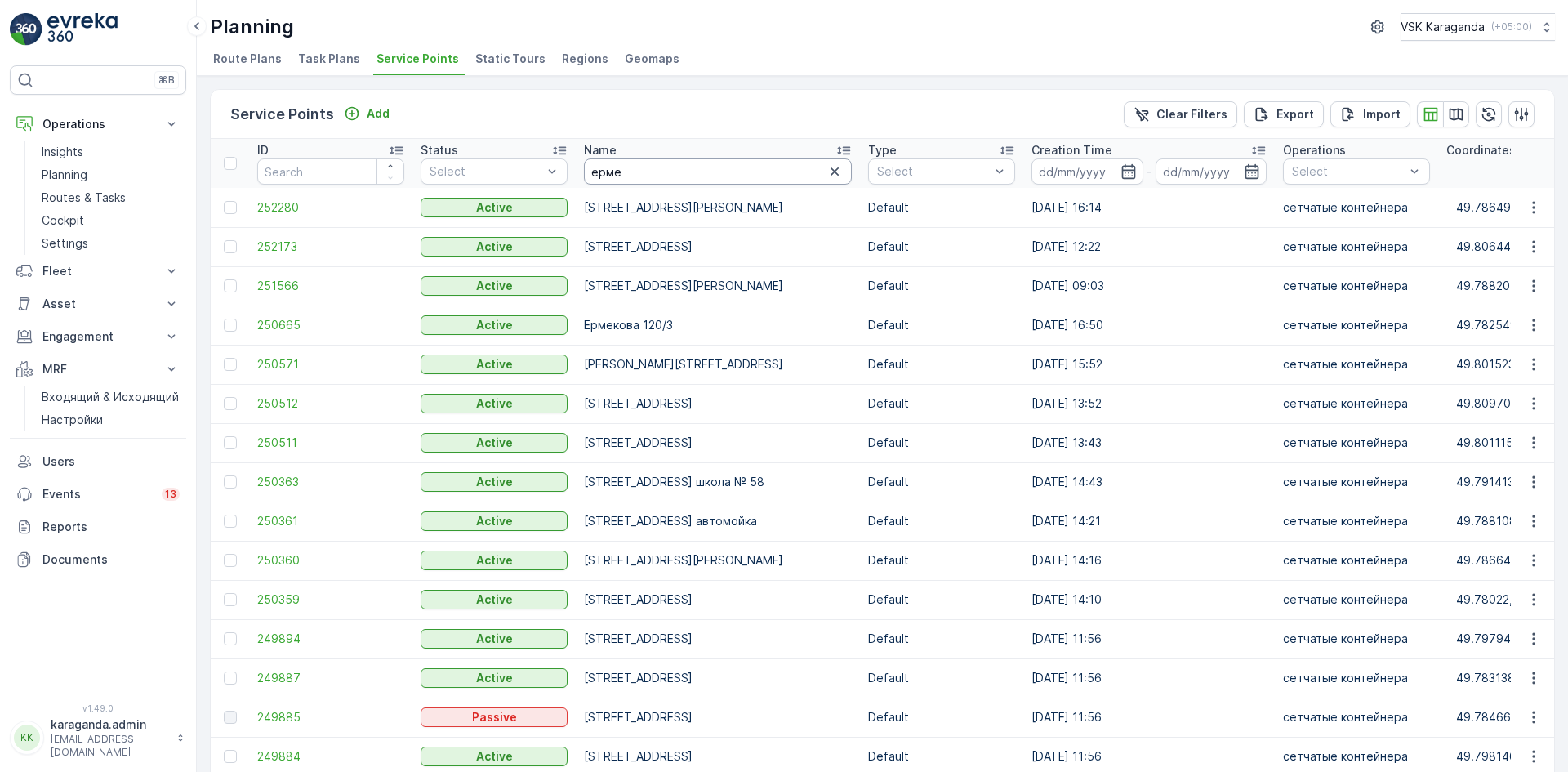
click at [641, 165] on input "ерме" at bounding box center [718, 171] width 268 height 26
type input "ермекова 94"
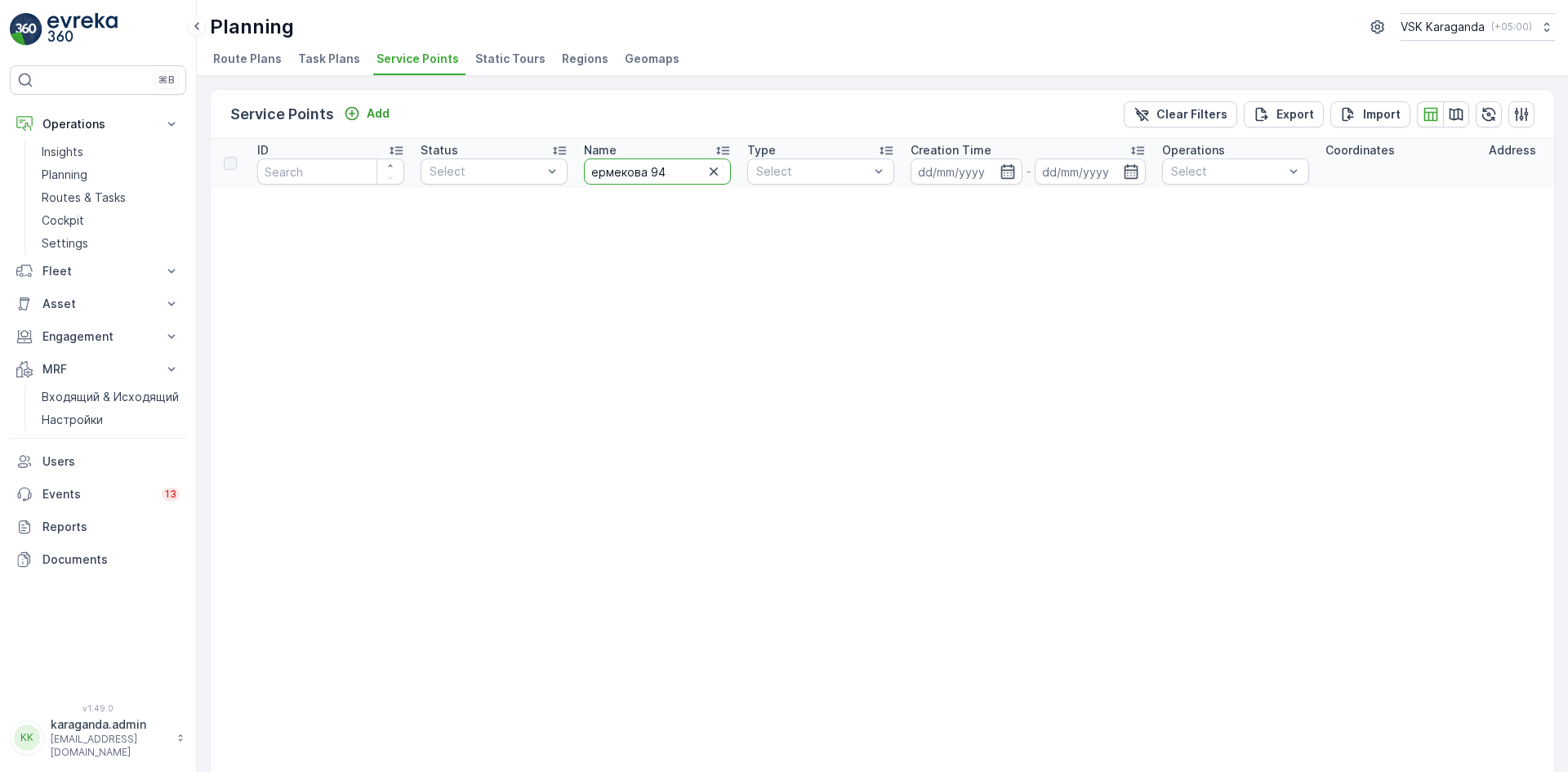
click at [675, 179] on input "ермекова 94" at bounding box center [657, 171] width 147 height 26
type input "[PERSON_NAME] 46"
click at [677, 173] on input "[PERSON_NAME] 46" at bounding box center [657, 171] width 147 height 26
type input "[PERSON_NAME] 46/4"
click at [675, 170] on input "[PERSON_NAME] 46/4" at bounding box center [657, 171] width 147 height 26
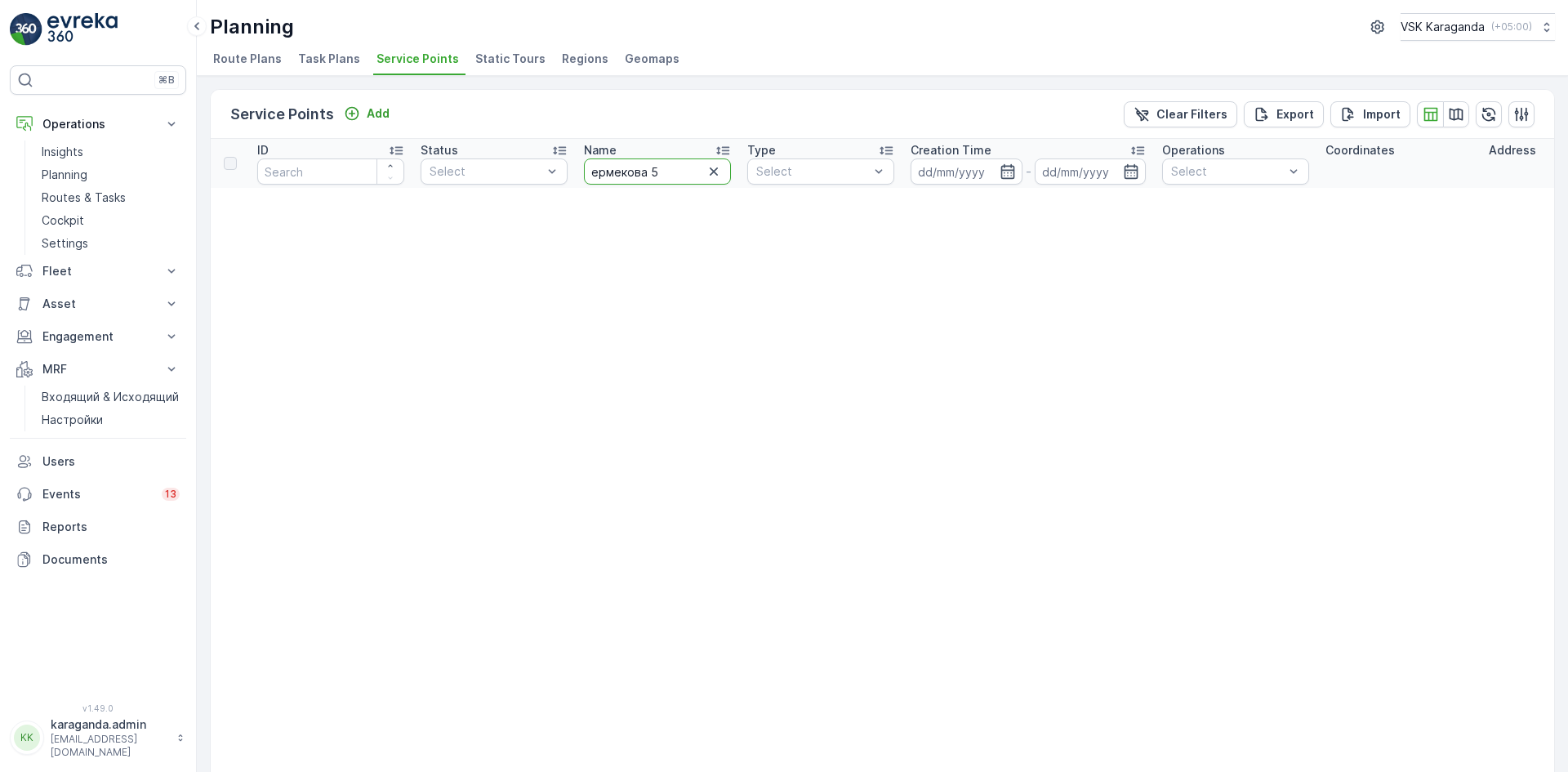
type input "[PERSON_NAME] 52"
